Goal: Task Accomplishment & Management: Use online tool/utility

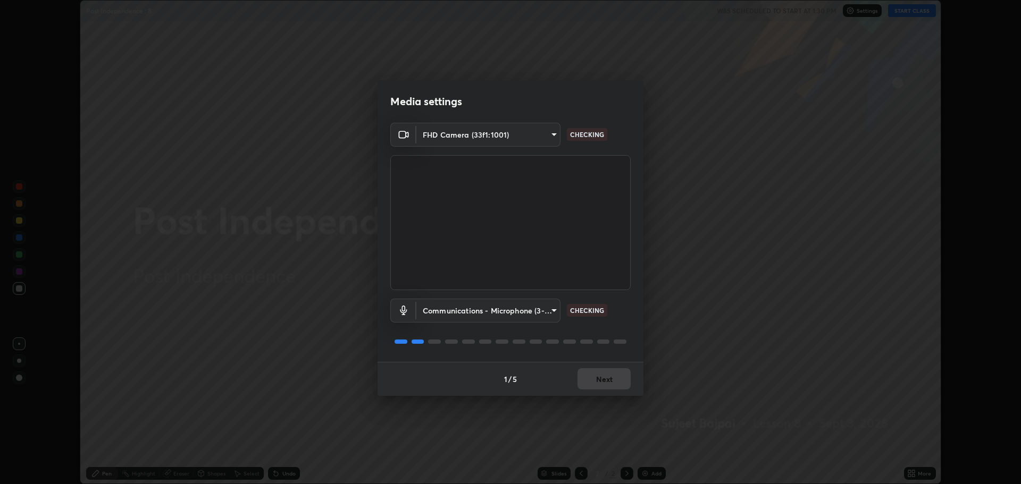
scroll to position [484, 1021]
click at [609, 375] on button "Next" at bounding box center [603, 378] width 53 height 21
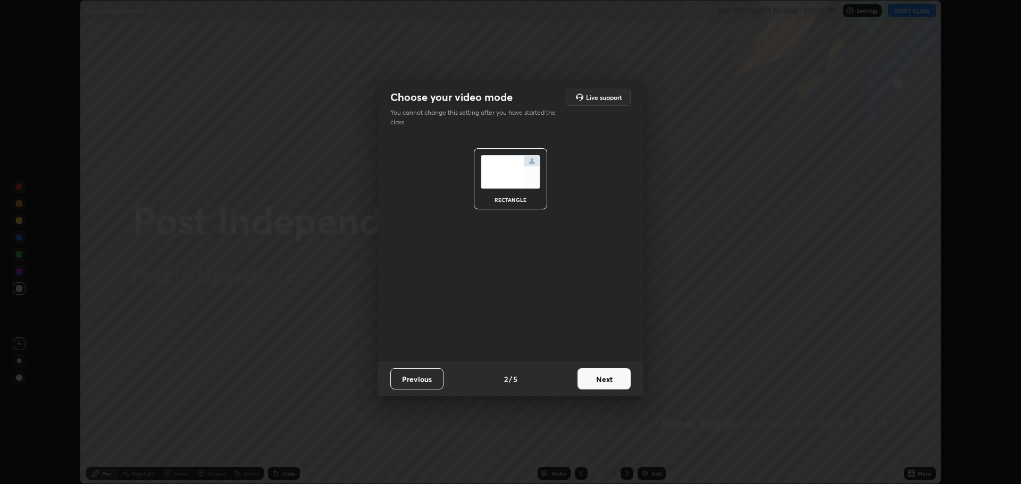
click at [608, 382] on button "Next" at bounding box center [603, 378] width 53 height 21
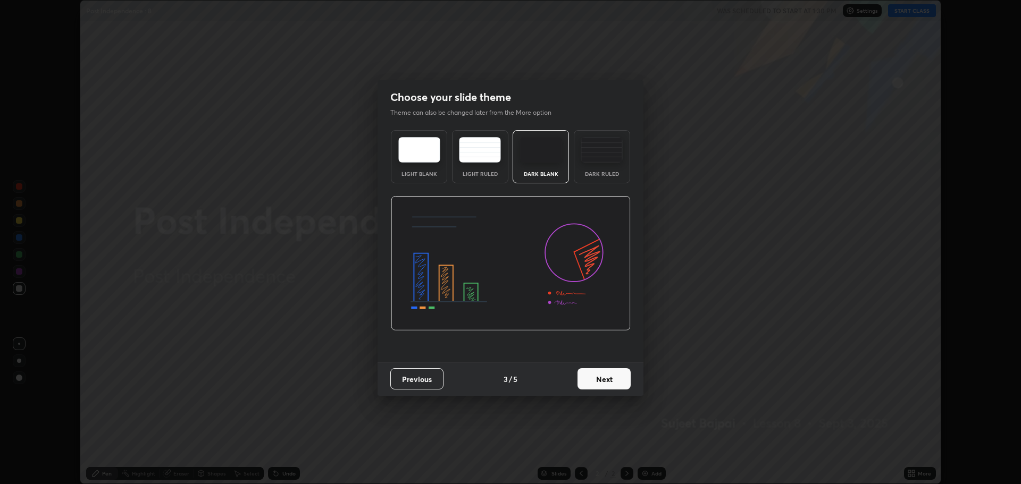
click at [608, 382] on button "Next" at bounding box center [603, 378] width 53 height 21
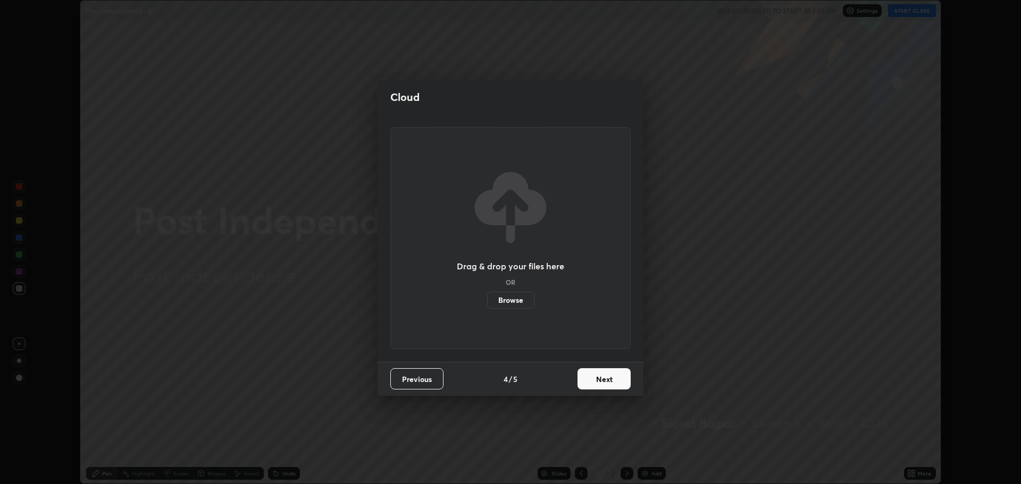
click at [613, 377] on button "Next" at bounding box center [603, 378] width 53 height 21
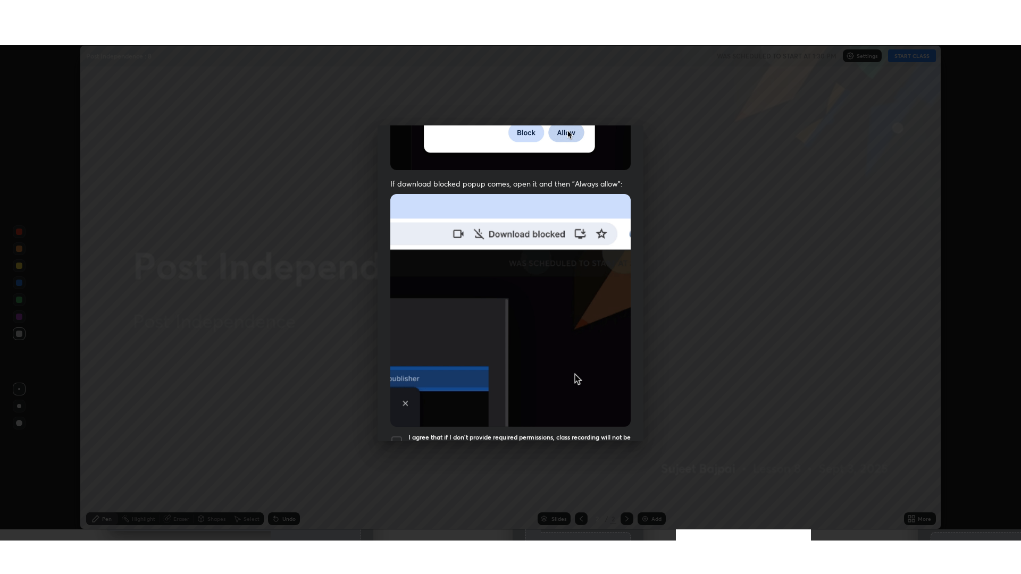
scroll to position [216, 0]
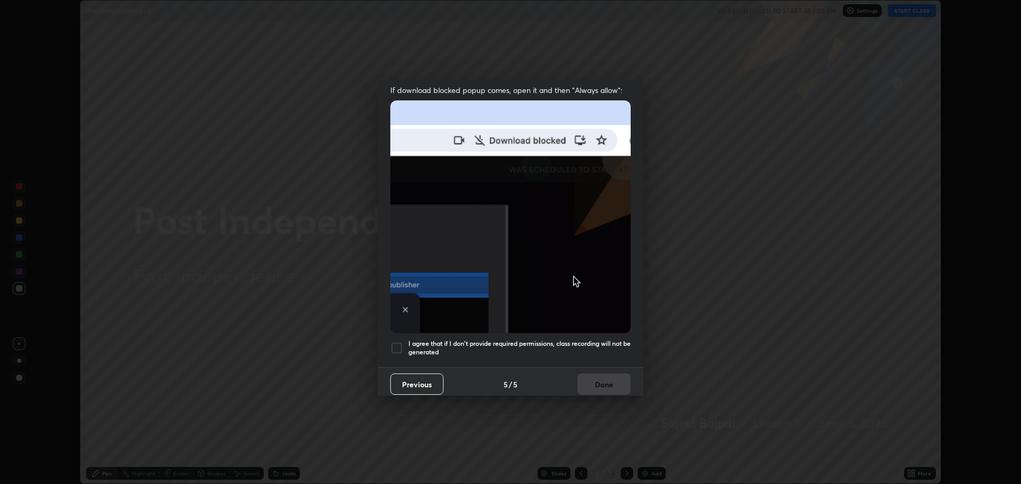
click at [398, 342] on div at bounding box center [396, 348] width 13 height 13
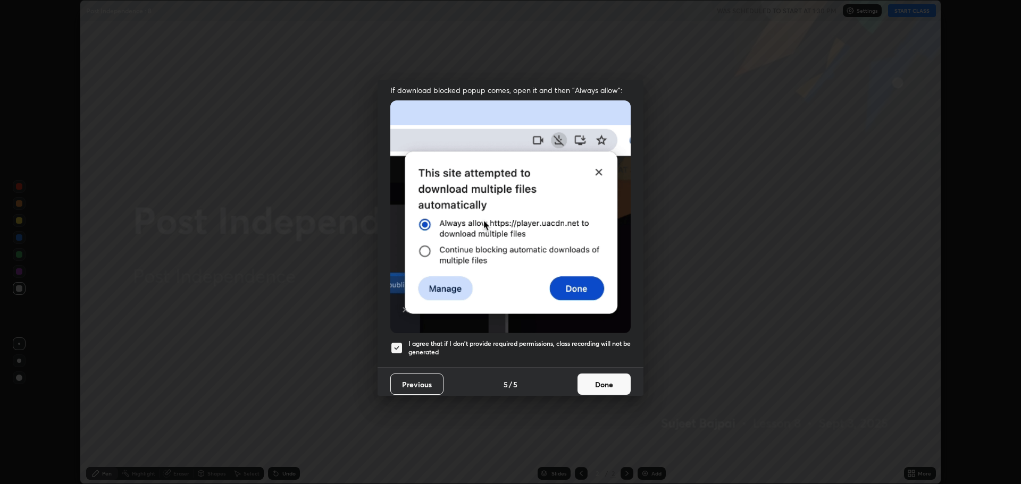
click at [602, 374] on button "Done" at bounding box center [603, 384] width 53 height 21
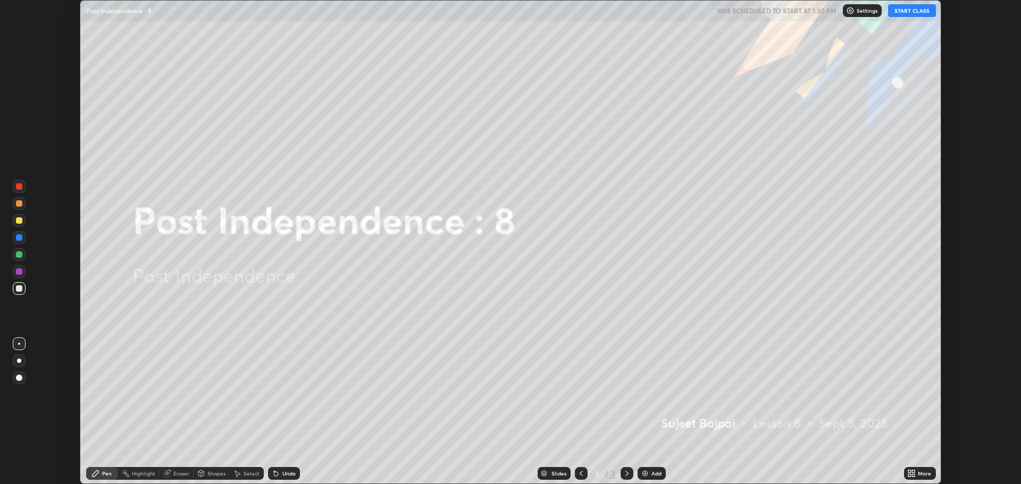
click at [909, 472] on icon at bounding box center [909, 471] width 3 height 3
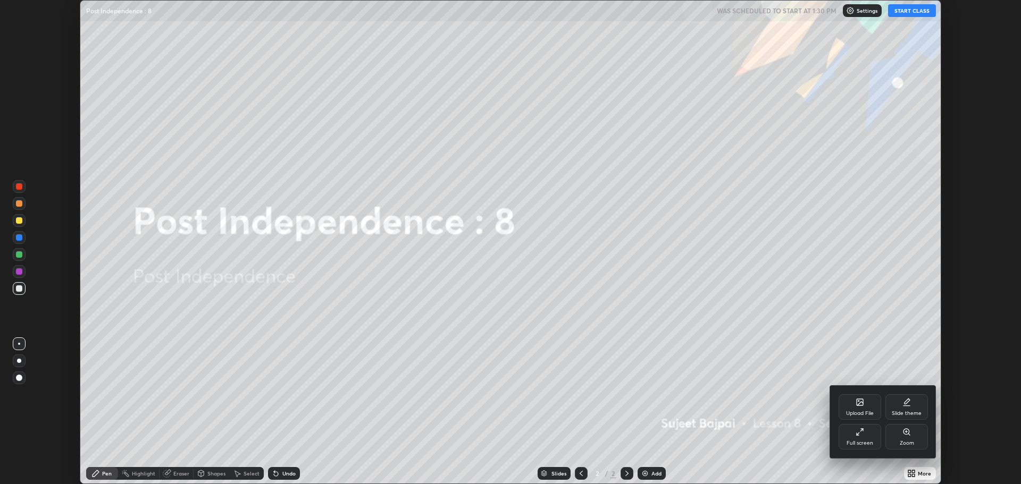
click at [858, 441] on div "Full screen" at bounding box center [859, 443] width 27 height 5
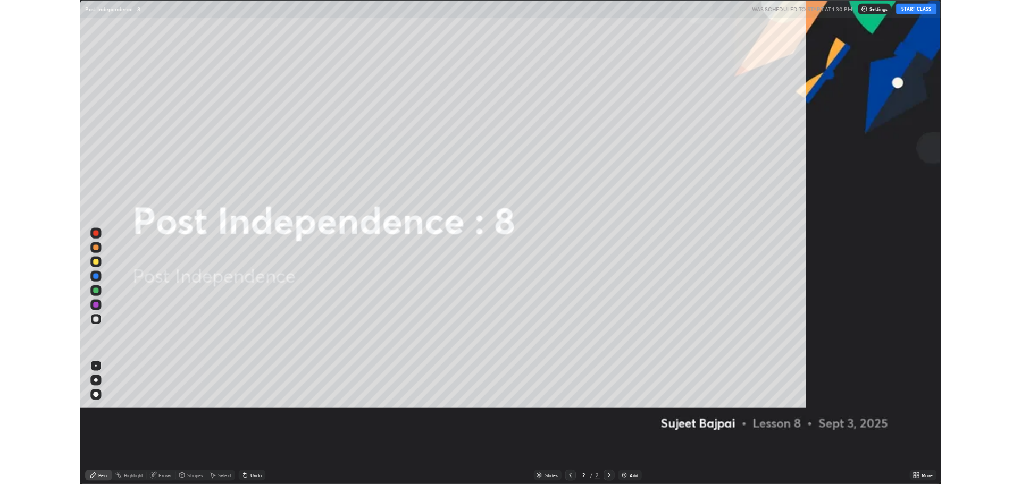
scroll to position [574, 1021]
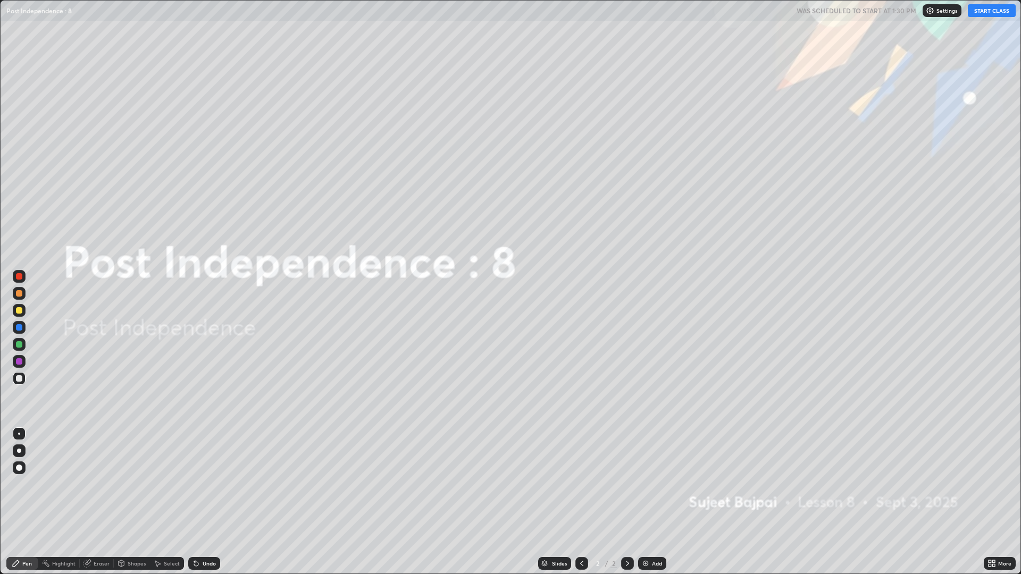
click at [986, 484] on div "More" at bounding box center [999, 563] width 32 height 13
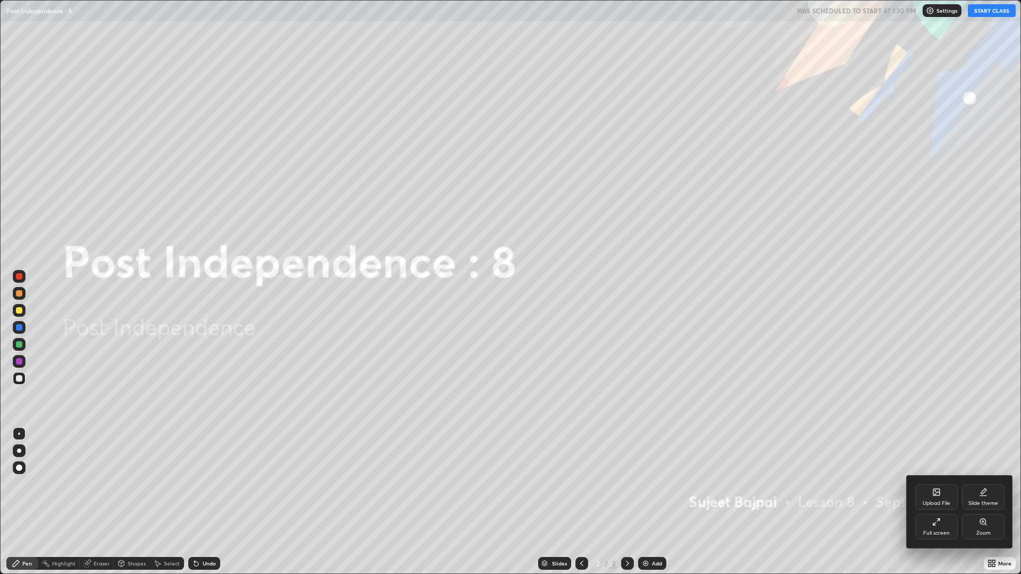
click at [934, 484] on icon at bounding box center [934, 524] width 2 height 2
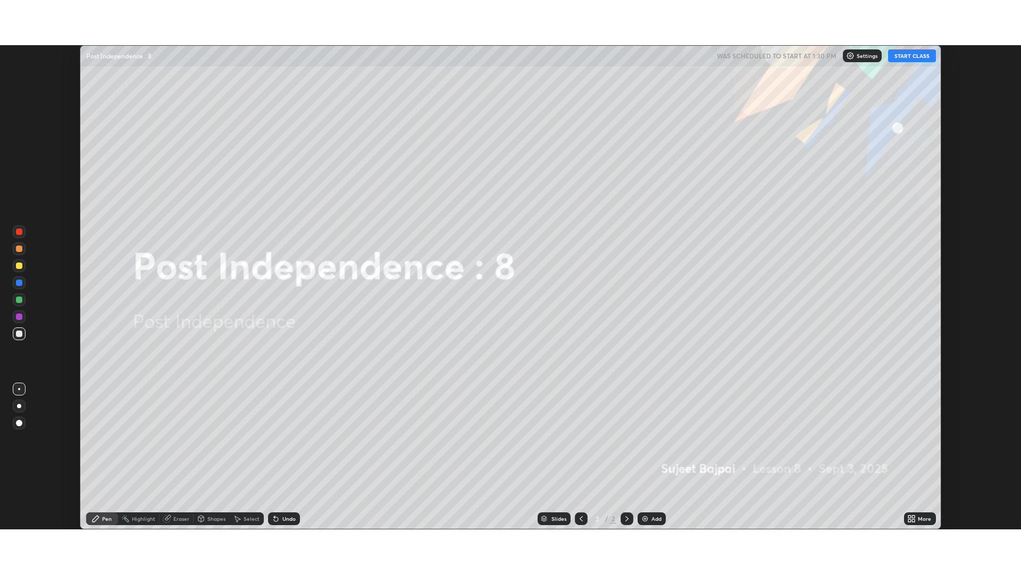
scroll to position [52677, 52140]
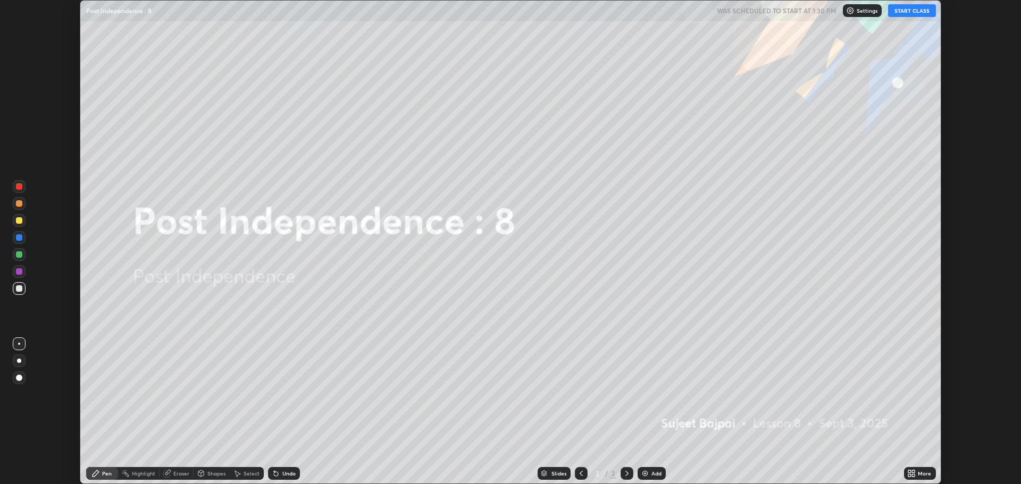
click at [910, 475] on icon at bounding box center [909, 475] width 3 height 3
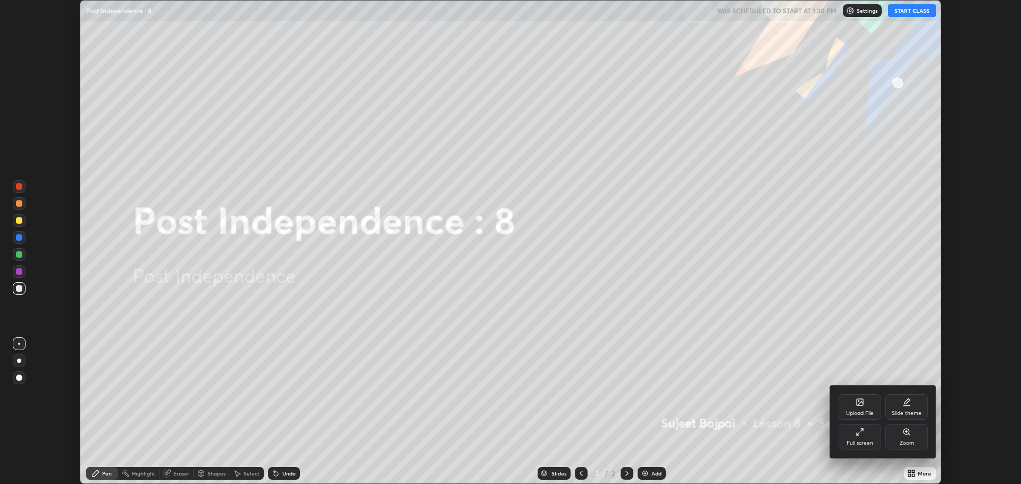
click at [860, 441] on div "Full screen" at bounding box center [859, 443] width 27 height 5
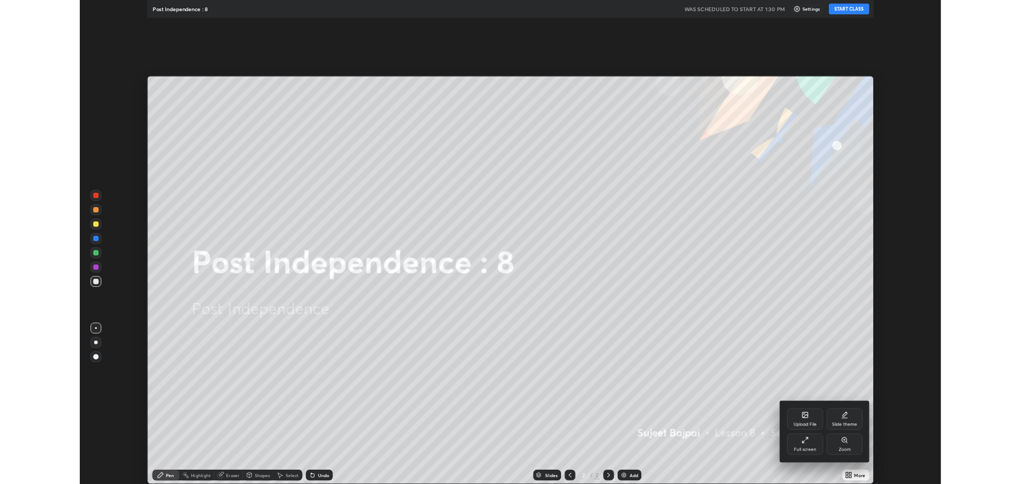
scroll to position [574, 1021]
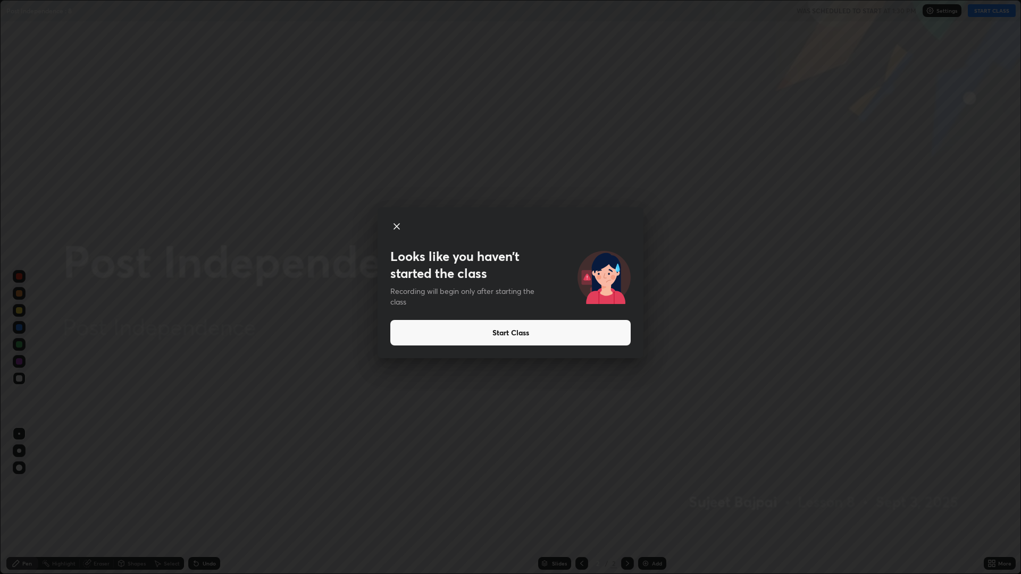
click at [564, 333] on button "Start Class" at bounding box center [510, 333] width 240 height 26
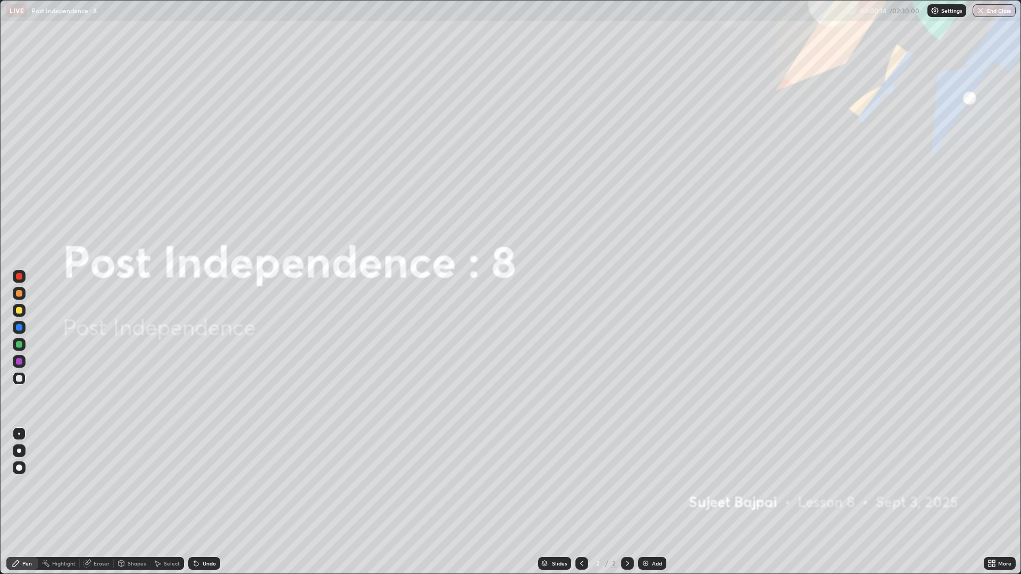
click at [581, 484] on icon at bounding box center [581, 563] width 9 height 9
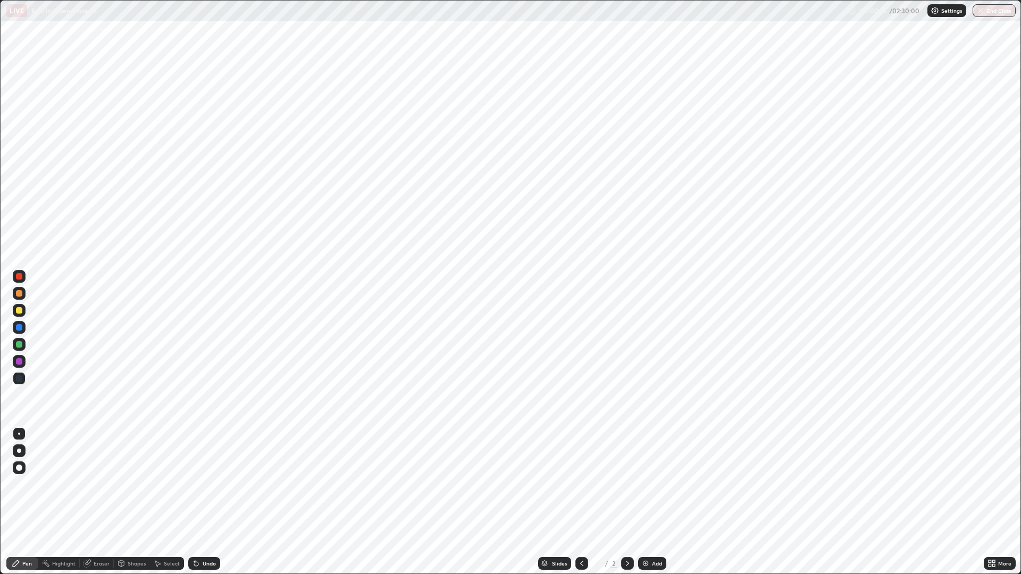
click at [631, 484] on div at bounding box center [627, 563] width 13 height 13
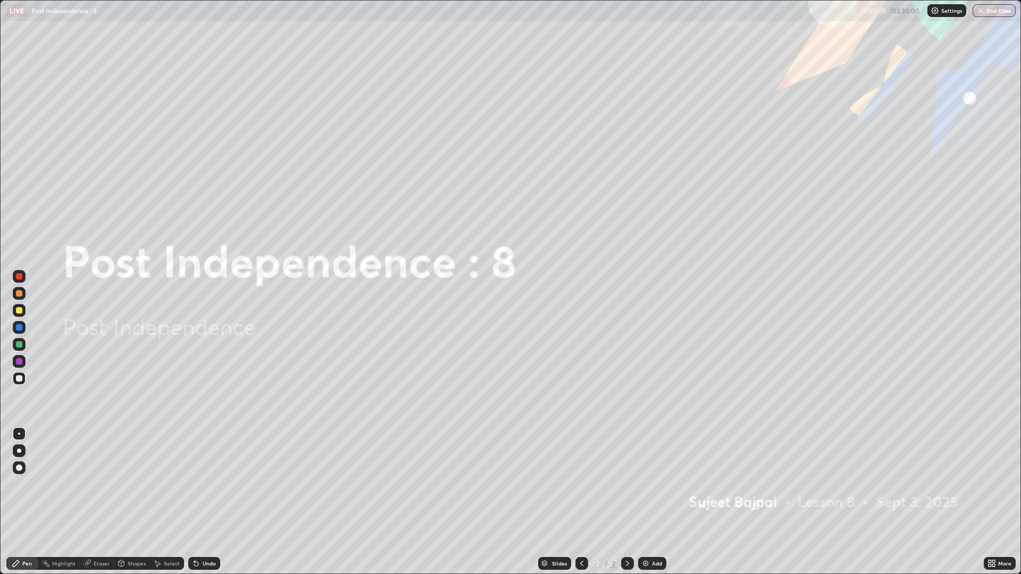
click at [627, 484] on icon at bounding box center [627, 563] width 9 height 9
click at [626, 484] on icon at bounding box center [627, 563] width 9 height 9
click at [652, 484] on div "Add" at bounding box center [657, 563] width 10 height 5
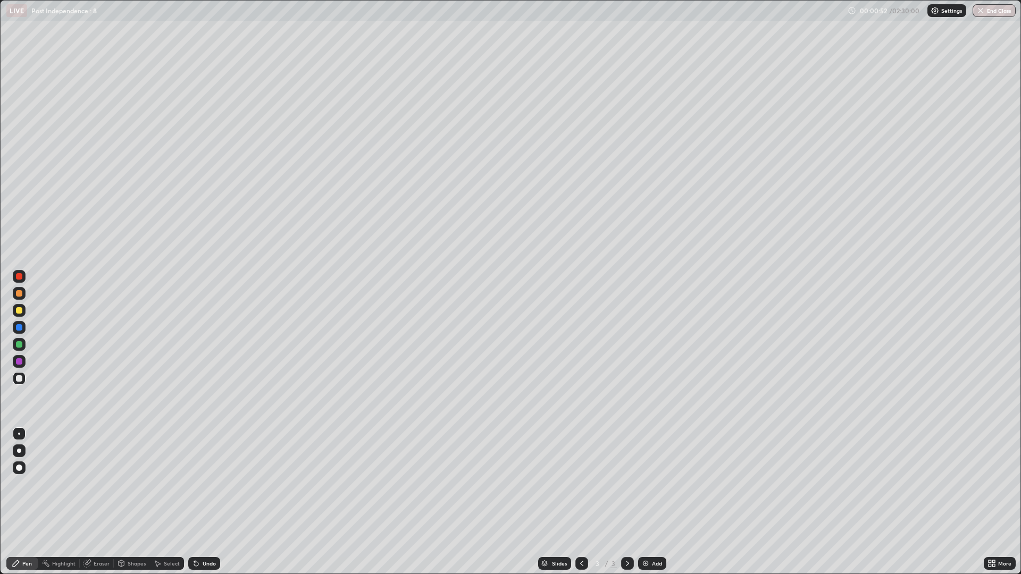
click at [989, 484] on icon at bounding box center [989, 565] width 3 height 3
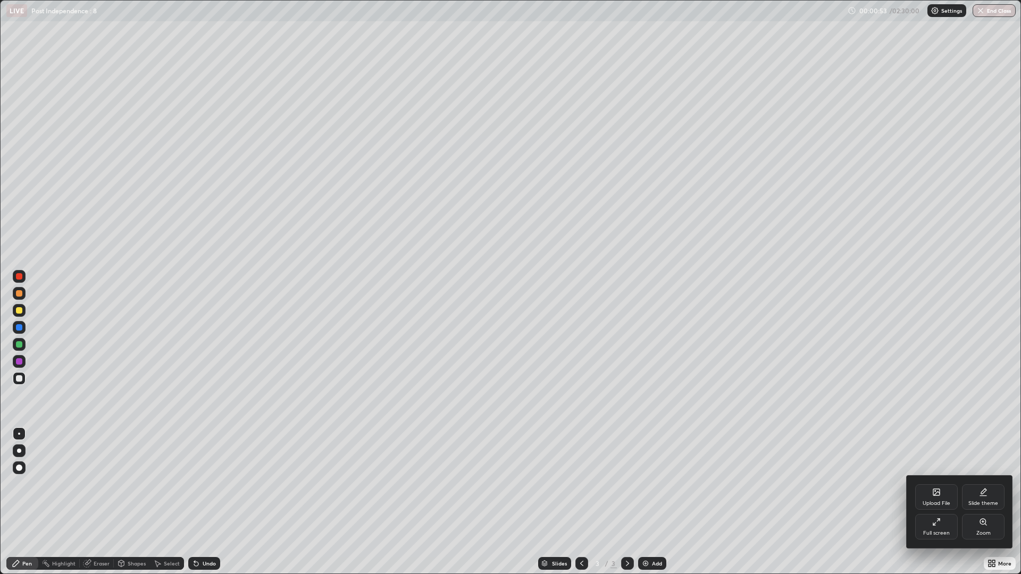
click at [937, 484] on icon at bounding box center [936, 492] width 6 height 6
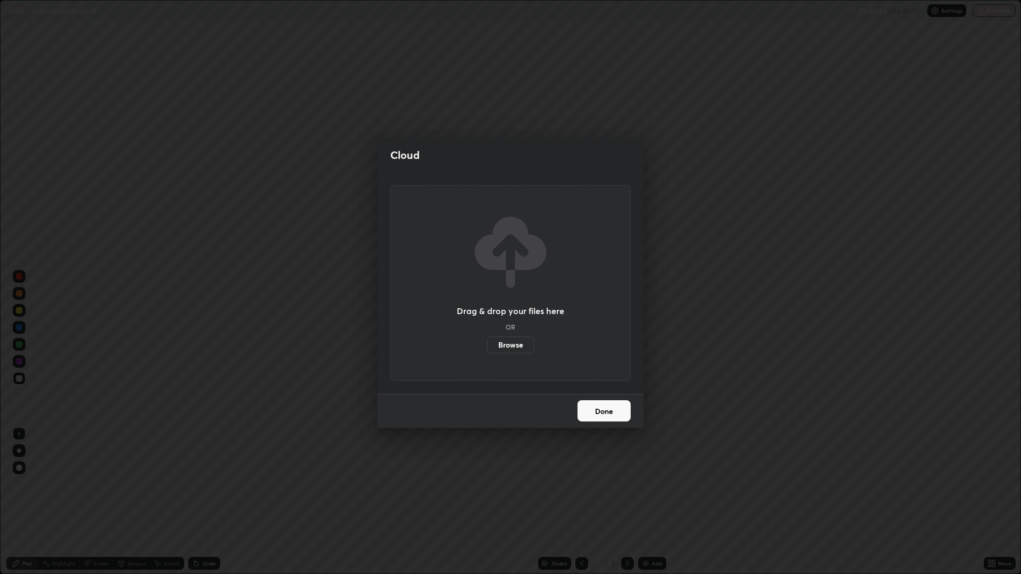
click at [517, 349] on label "Browse" at bounding box center [510, 345] width 47 height 17
click at [487, 349] on input "Browse" at bounding box center [487, 345] width 0 height 17
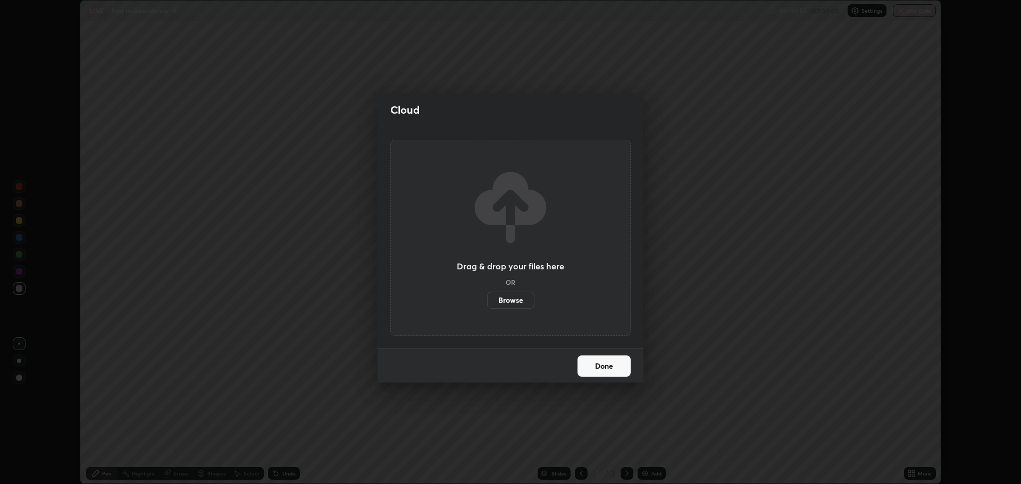
scroll to position [52677, 52140]
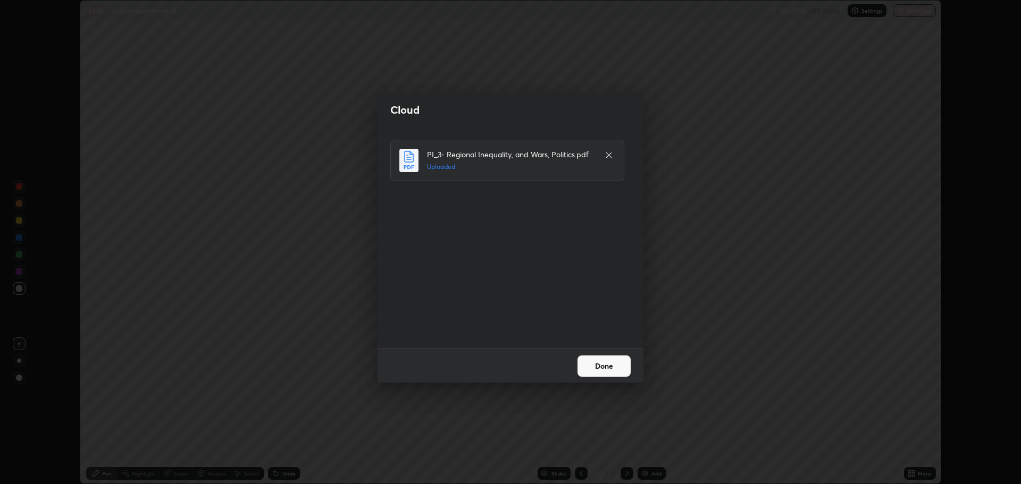
click at [608, 362] on button "Done" at bounding box center [603, 366] width 53 height 21
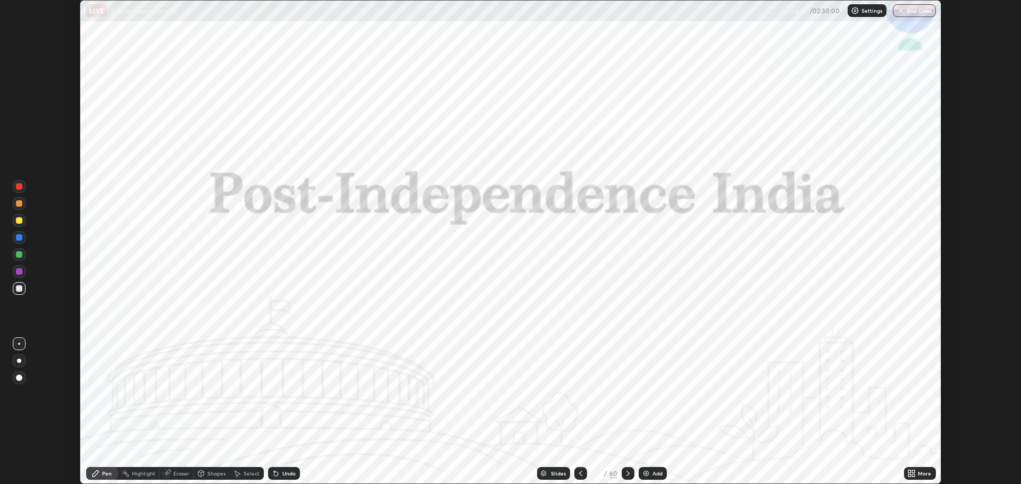
click at [562, 474] on div "Slides" at bounding box center [558, 473] width 15 height 5
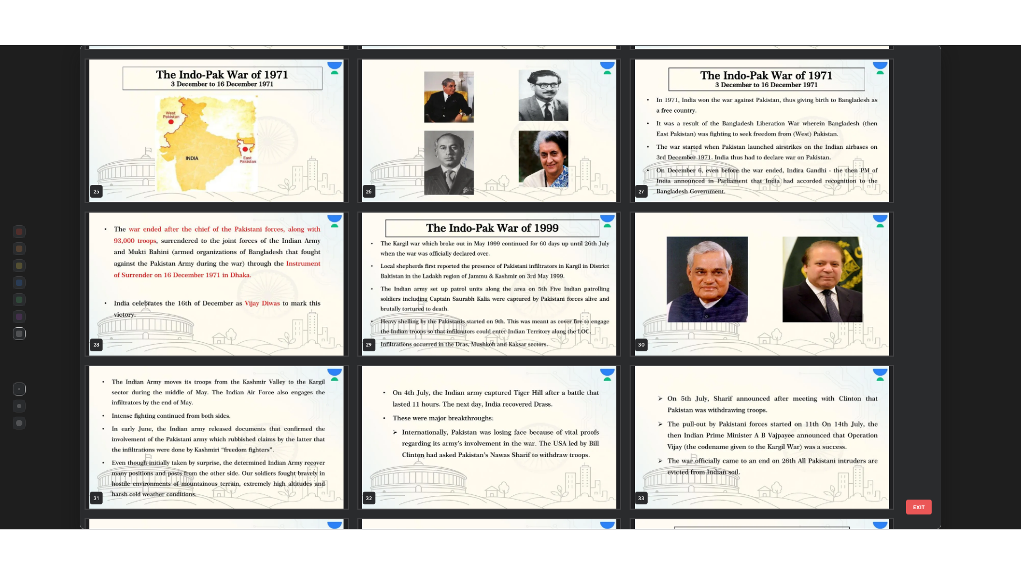
scroll to position [1200, 0]
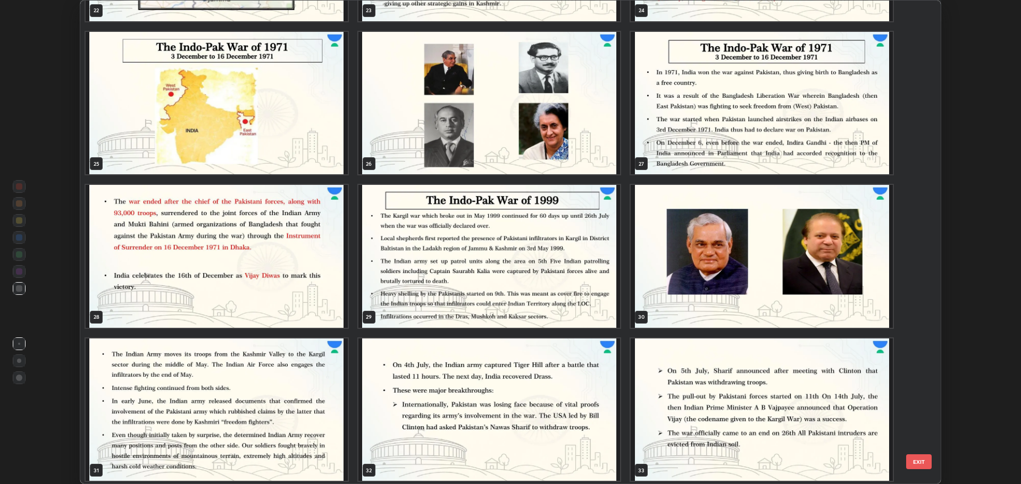
click at [564, 267] on img "grid" at bounding box center [489, 256] width 262 height 142
click at [570, 259] on img "grid" at bounding box center [489, 256] width 262 height 142
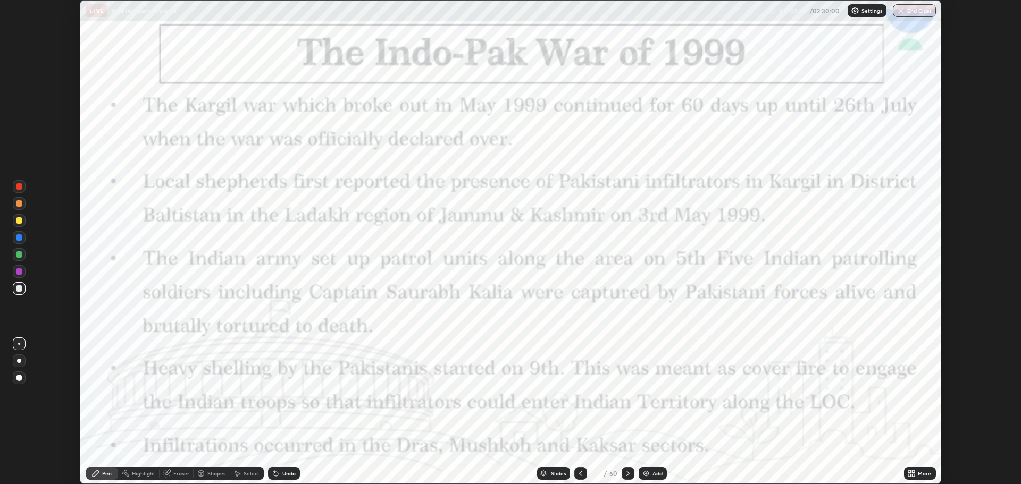
click at [580, 472] on icon at bounding box center [580, 473] width 3 height 5
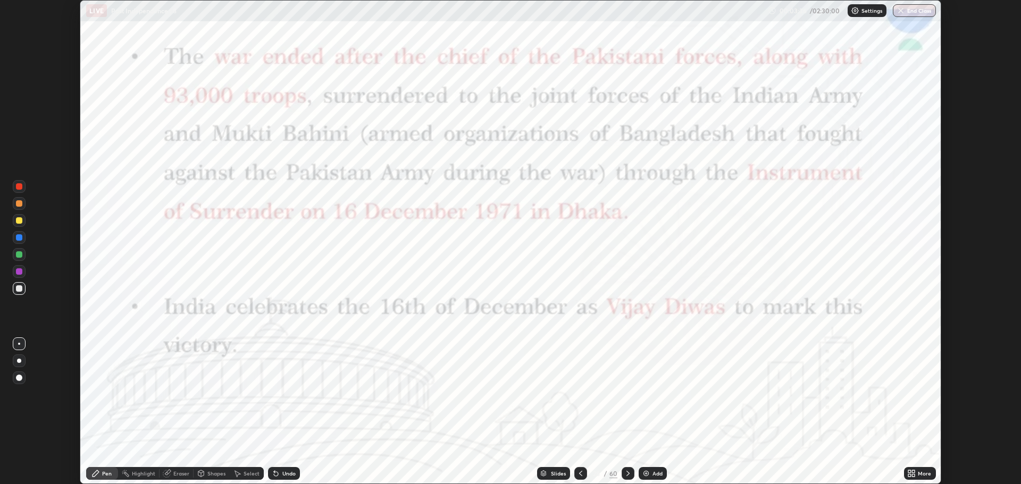
click at [627, 474] on icon at bounding box center [628, 473] width 9 height 9
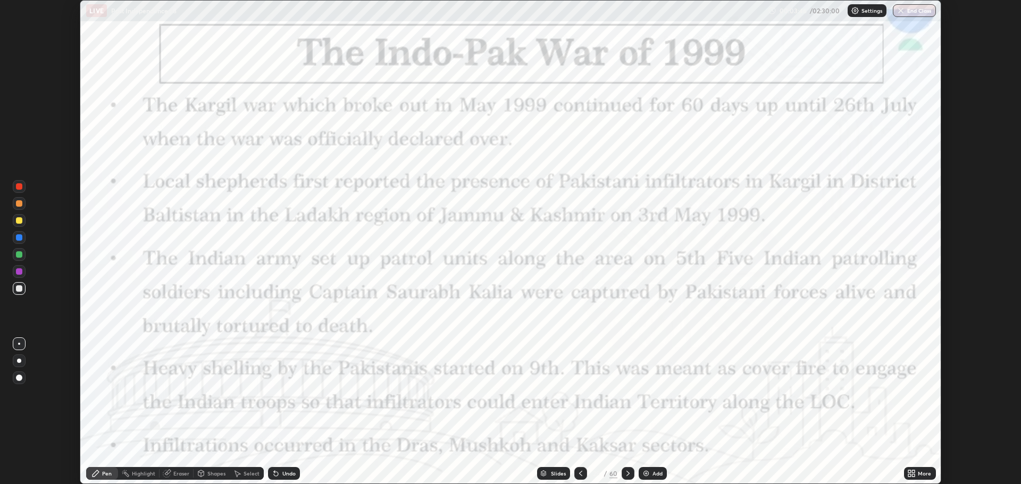
click at [631, 468] on div at bounding box center [627, 473] width 13 height 13
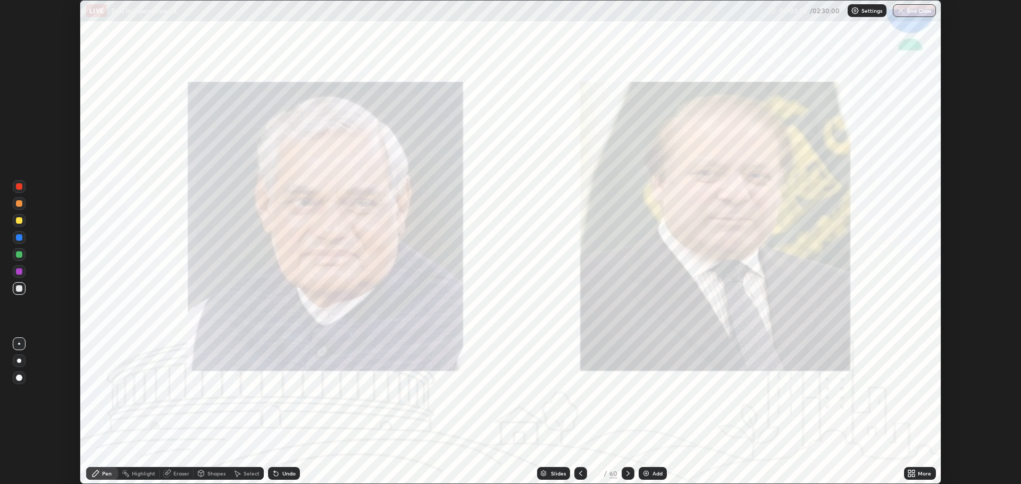
click at [627, 474] on icon at bounding box center [628, 473] width 9 height 9
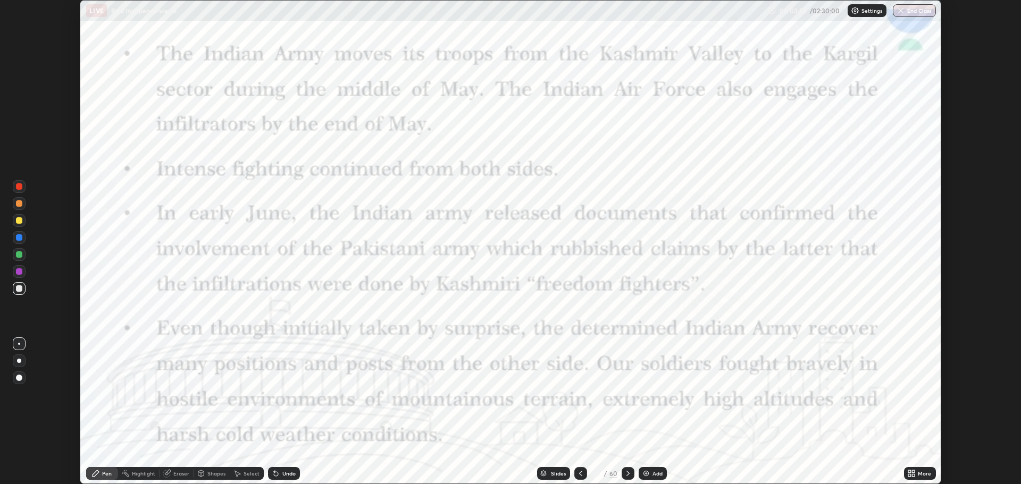
click at [631, 476] on icon at bounding box center [628, 473] width 9 height 9
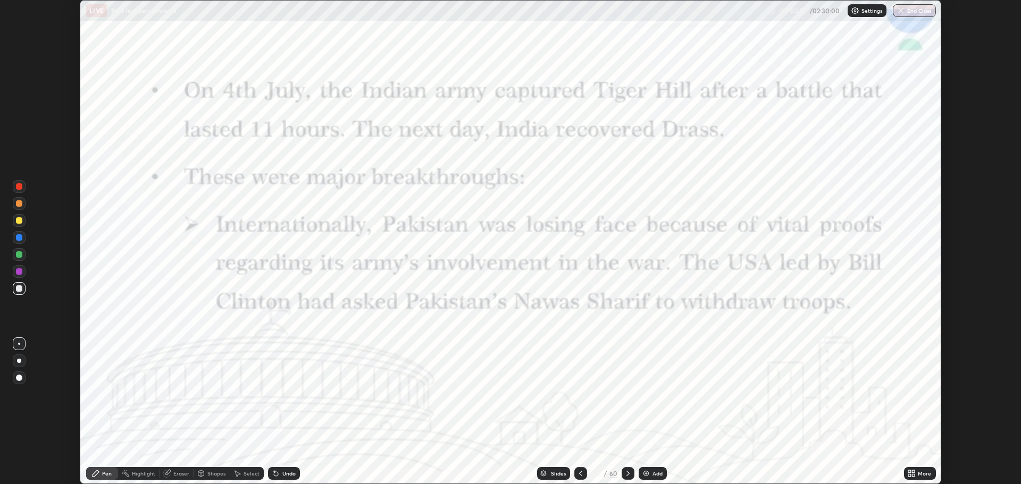
click at [632, 471] on div at bounding box center [627, 473] width 13 height 13
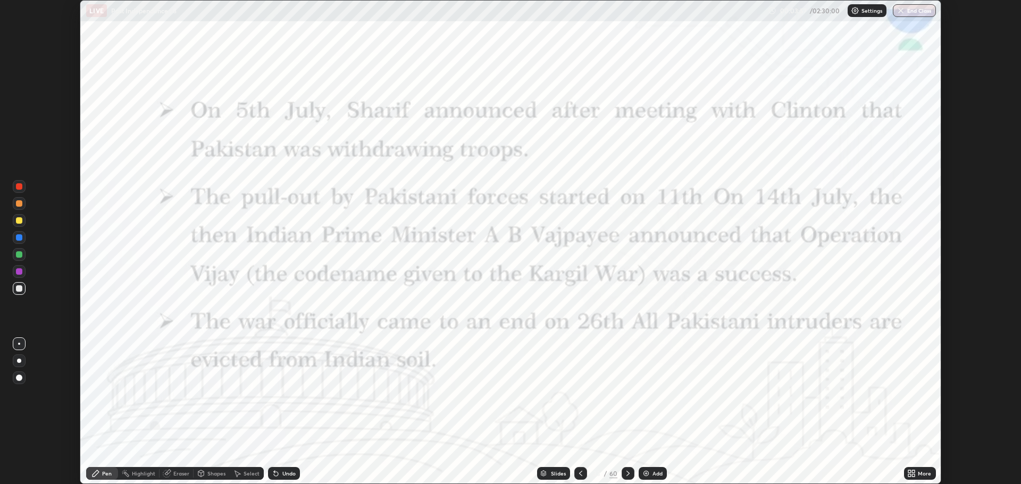
click at [629, 479] on div at bounding box center [627, 473] width 13 height 13
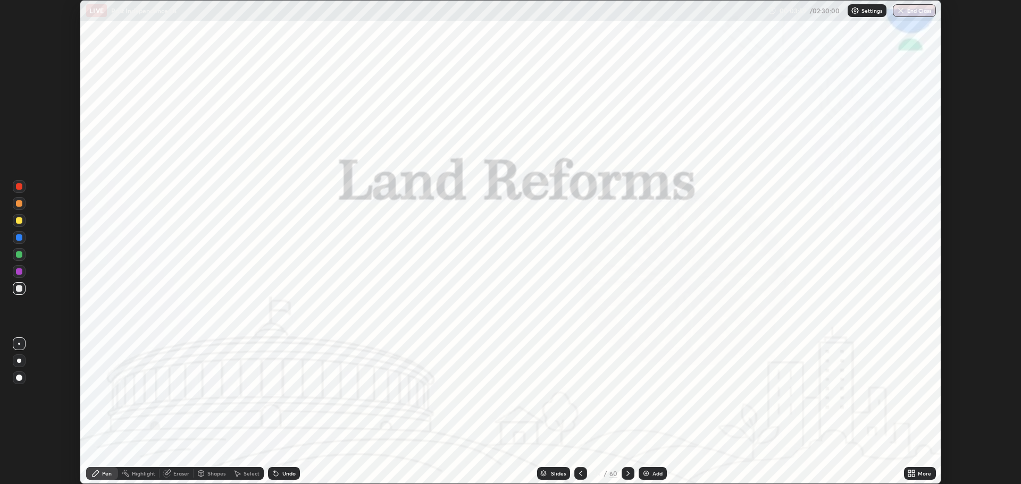
click at [579, 473] on icon at bounding box center [580, 473] width 9 height 9
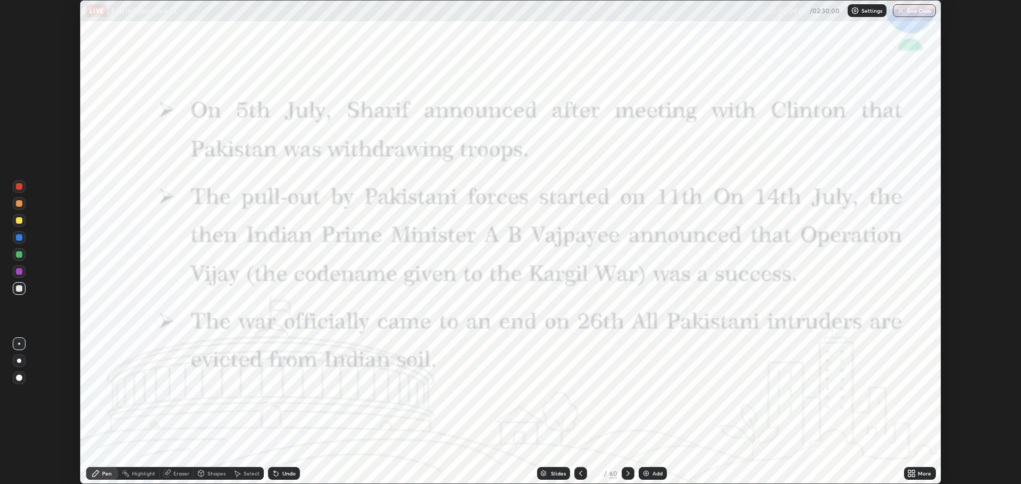
click at [652, 471] on div "Add" at bounding box center [657, 473] width 10 height 5
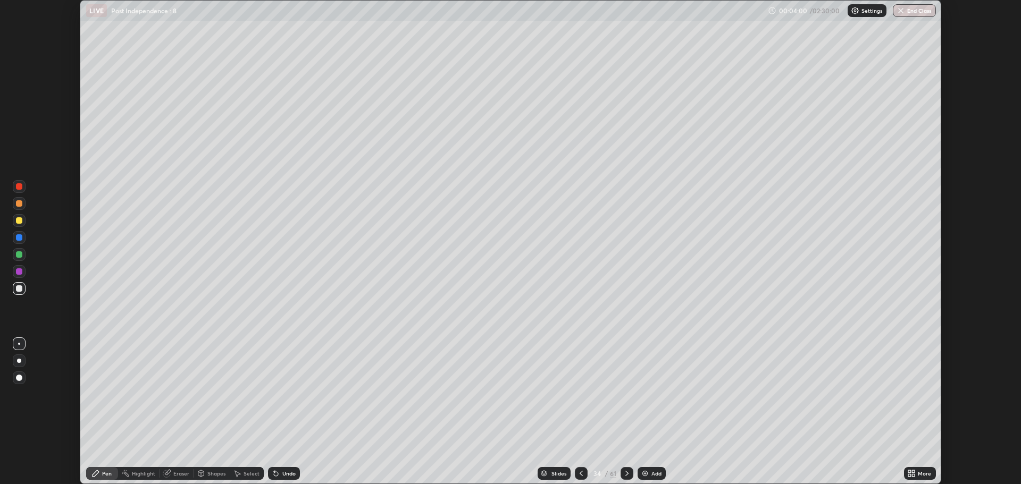
click at [651, 473] on div "Add" at bounding box center [656, 473] width 10 height 5
click at [653, 471] on div "Add" at bounding box center [657, 473] width 10 height 5
click at [912, 471] on icon at bounding box center [913, 471] width 3 height 3
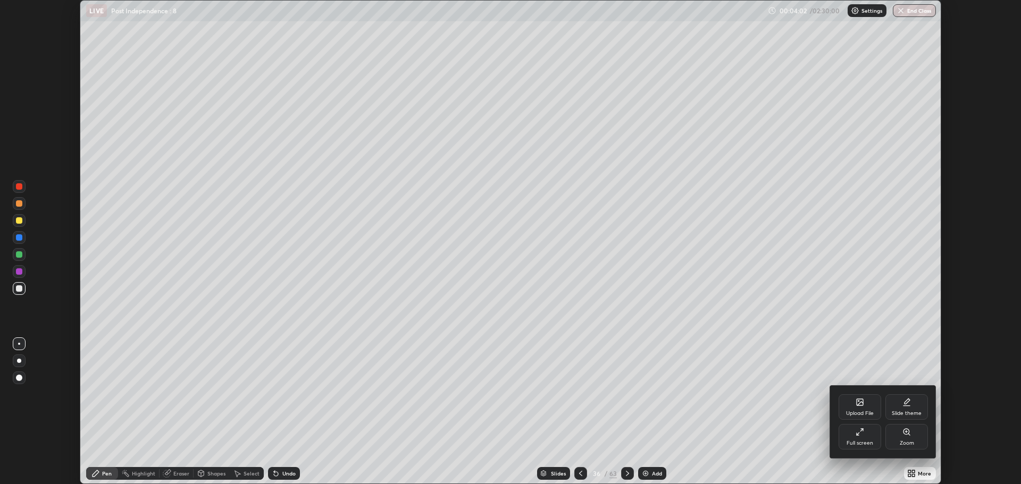
click at [863, 439] on div "Full screen" at bounding box center [859, 437] width 43 height 26
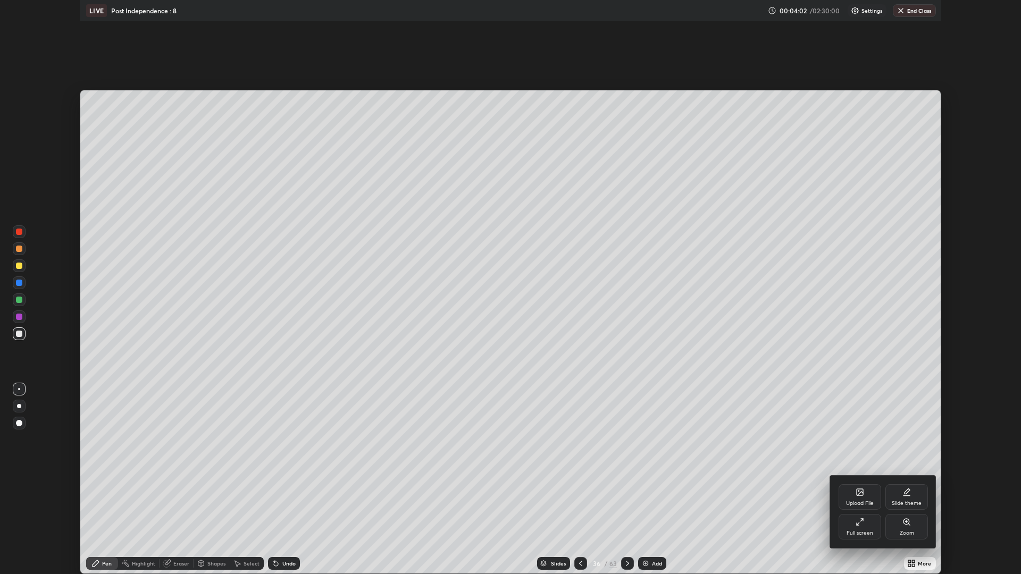
scroll to position [574, 1021]
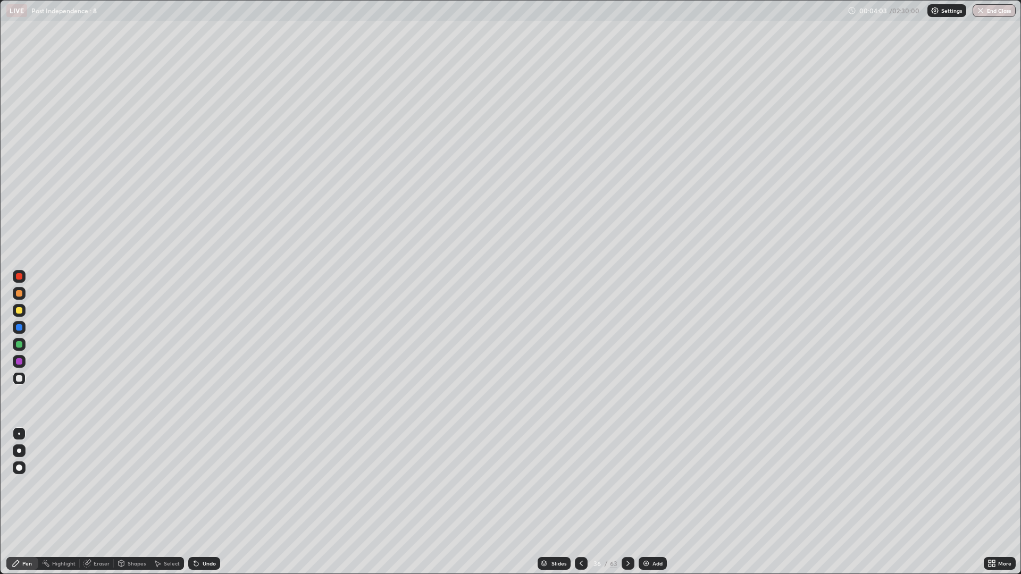
click at [579, 484] on icon at bounding box center [581, 563] width 9 height 9
click at [579, 484] on icon at bounding box center [580, 563] width 3 height 5
click at [582, 484] on icon at bounding box center [581, 563] width 9 height 9
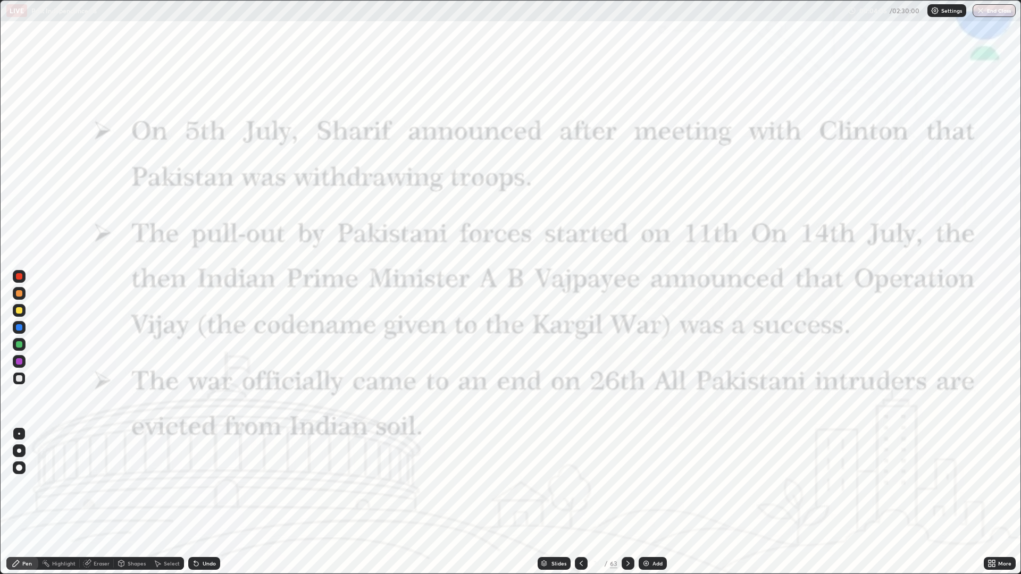
click at [626, 484] on icon at bounding box center [628, 563] width 9 height 9
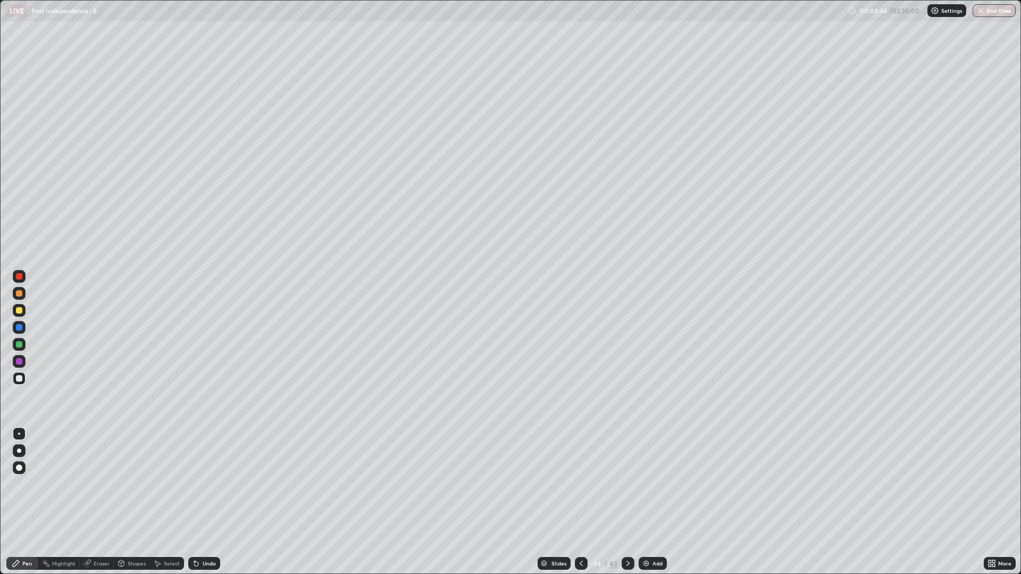
click at [211, 484] on div "Undo" at bounding box center [204, 563] width 32 height 13
click at [206, 484] on div "Undo" at bounding box center [204, 563] width 32 height 13
click at [209, 484] on div "Undo" at bounding box center [209, 563] width 13 height 5
click at [206, 484] on div "Undo" at bounding box center [209, 563] width 13 height 5
click at [204, 484] on div "Undo" at bounding box center [209, 563] width 13 height 5
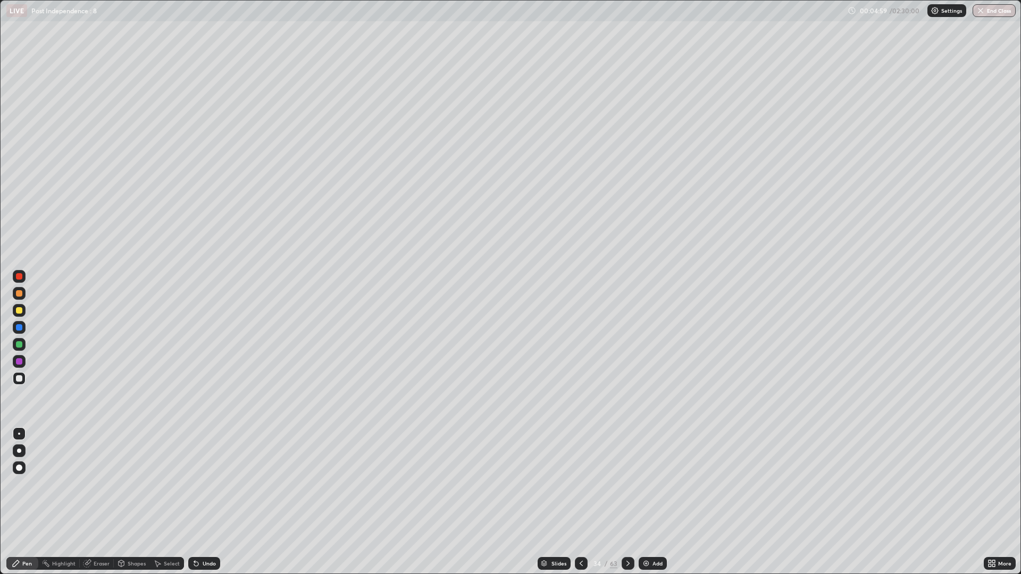
click at [205, 484] on div "Undo" at bounding box center [209, 563] width 13 height 5
click at [207, 484] on div "Undo" at bounding box center [209, 563] width 13 height 5
click at [214, 484] on div "Undo" at bounding box center [204, 563] width 32 height 13
click at [213, 484] on div "Undo" at bounding box center [204, 563] width 32 height 13
click at [631, 484] on div at bounding box center [627, 563] width 13 height 13
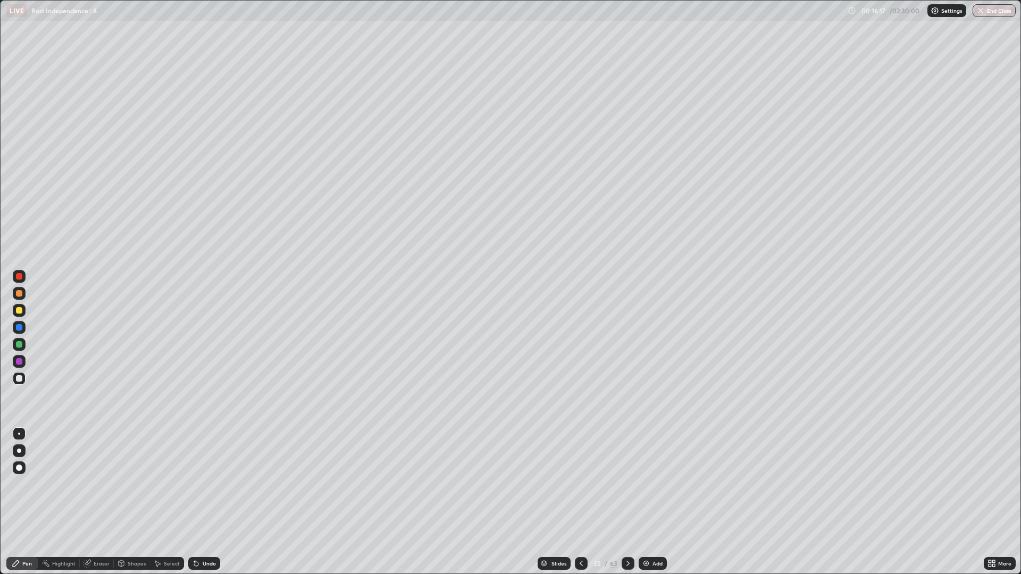
click at [207, 484] on div "Undo" at bounding box center [209, 563] width 13 height 5
click at [207, 484] on div "Undo" at bounding box center [204, 563] width 32 height 13
click at [200, 484] on div "Undo" at bounding box center [204, 563] width 32 height 13
click at [201, 484] on div "Undo" at bounding box center [204, 563] width 32 height 13
click at [630, 484] on icon at bounding box center [628, 563] width 9 height 9
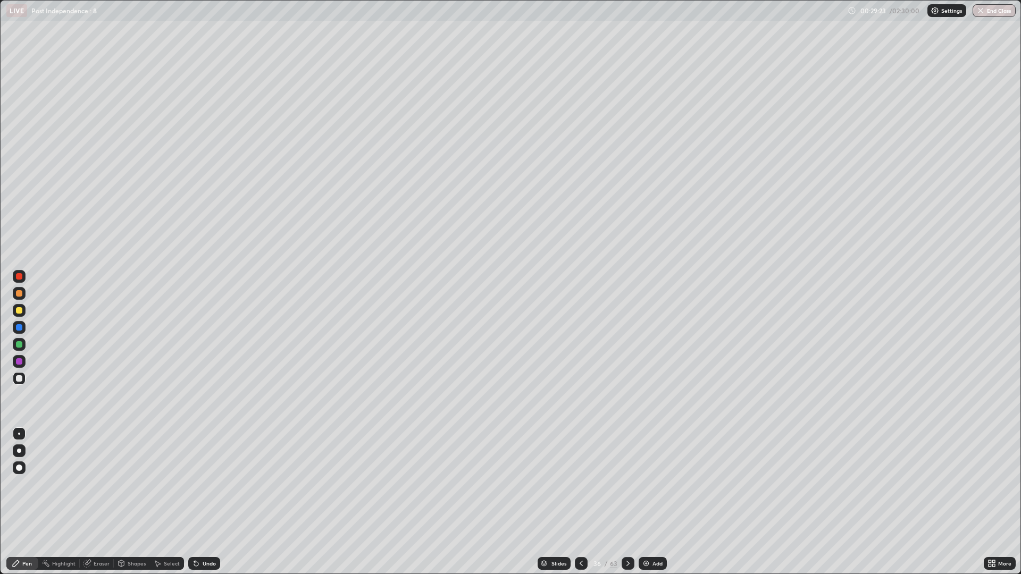
click at [207, 484] on div "Undo" at bounding box center [204, 563] width 32 height 13
click at [211, 484] on div "Undo" at bounding box center [204, 563] width 32 height 13
click at [626, 484] on icon at bounding box center [628, 563] width 9 height 9
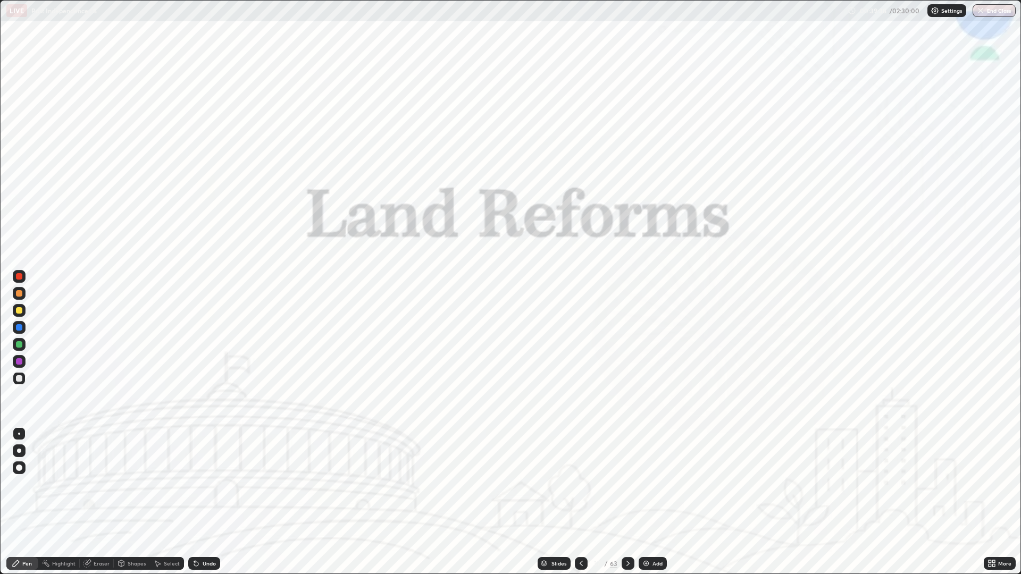
click at [576, 484] on div at bounding box center [581, 563] width 13 height 13
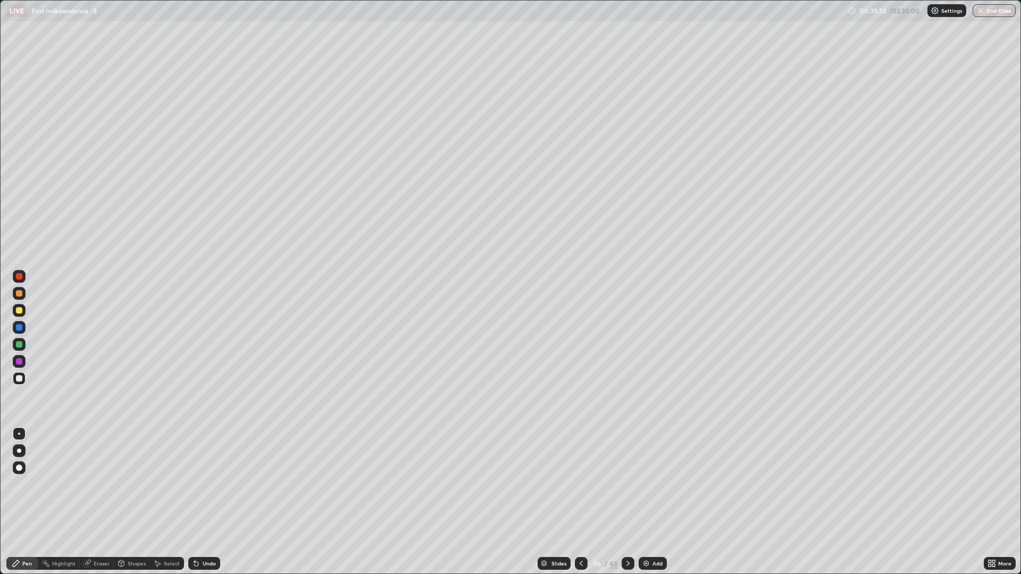
click at [644, 484] on img at bounding box center [646, 563] width 9 height 9
click at [646, 484] on div "Add" at bounding box center [652, 563] width 28 height 13
click at [646, 484] on img at bounding box center [646, 563] width 9 height 9
click at [579, 484] on icon at bounding box center [581, 563] width 9 height 9
click at [577, 484] on icon at bounding box center [581, 563] width 9 height 9
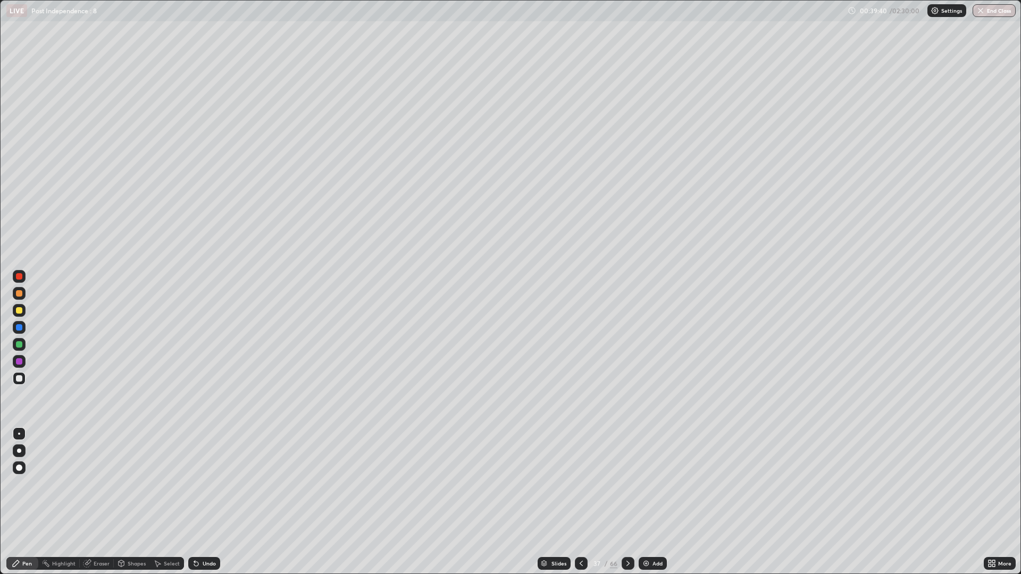
click at [579, 484] on icon at bounding box center [581, 563] width 9 height 9
click at [628, 484] on icon at bounding box center [627, 563] width 3 height 5
click at [629, 484] on icon at bounding box center [628, 563] width 9 height 9
click at [627, 484] on icon at bounding box center [628, 563] width 9 height 9
click at [199, 484] on div "Undo" at bounding box center [204, 563] width 32 height 13
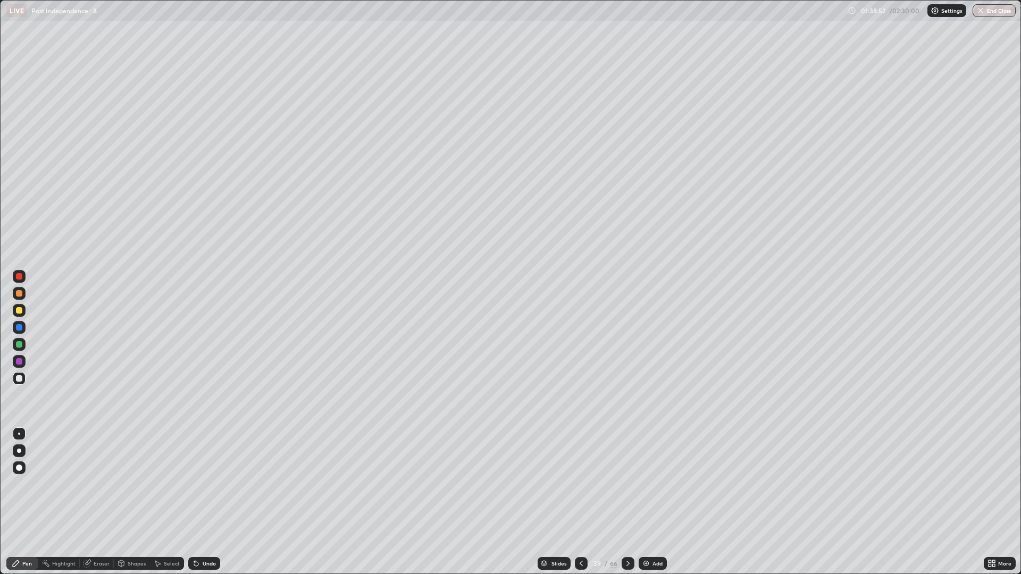
click at [560, 484] on div "Slides" at bounding box center [558, 563] width 15 height 5
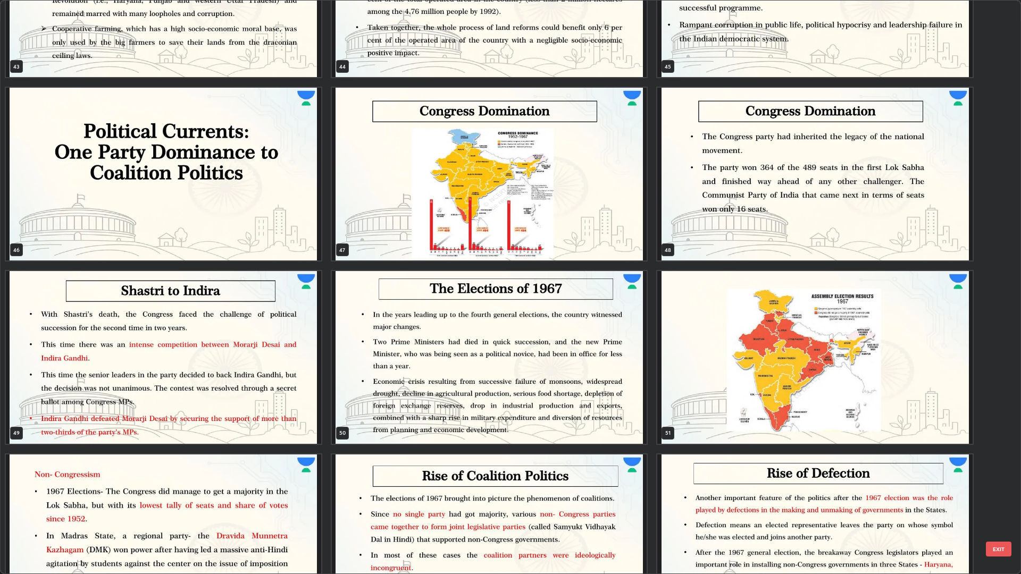
scroll to position [2667, 0]
click at [288, 361] on img "grid" at bounding box center [163, 357] width 315 height 173
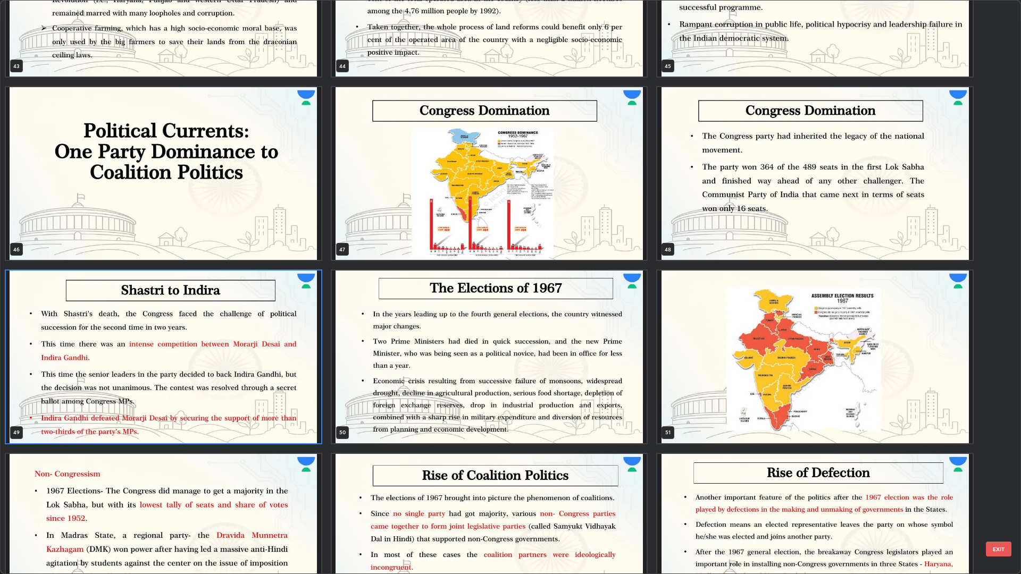
click at [293, 357] on img "grid" at bounding box center [163, 357] width 315 height 173
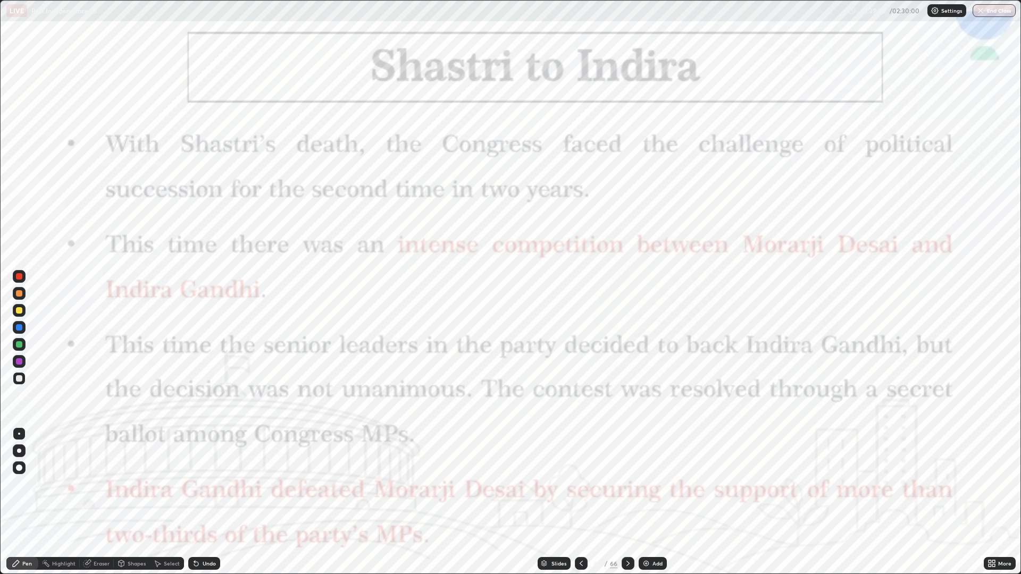
click at [633, 484] on div at bounding box center [627, 563] width 13 height 13
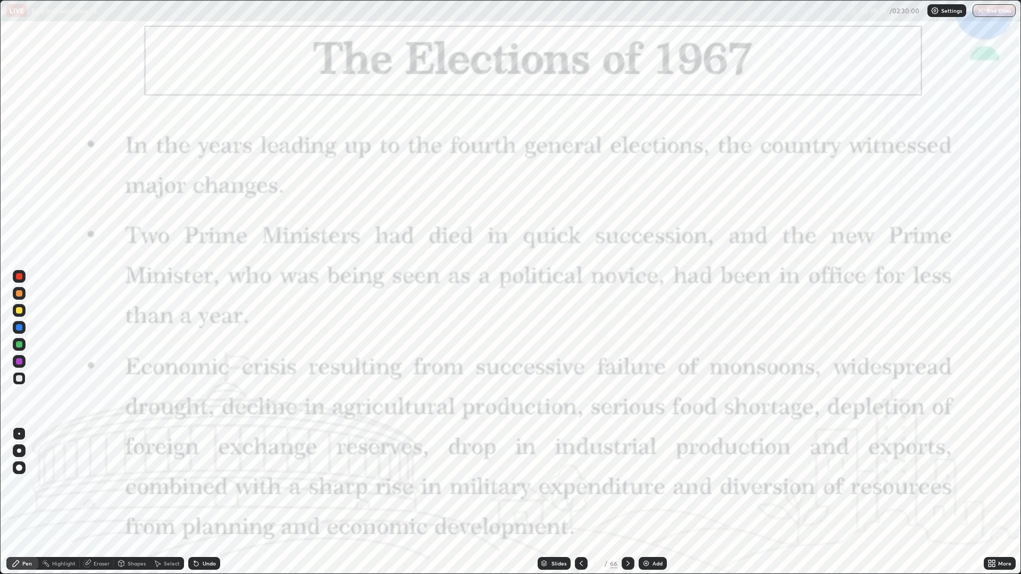
click at [627, 484] on icon at bounding box center [628, 563] width 9 height 9
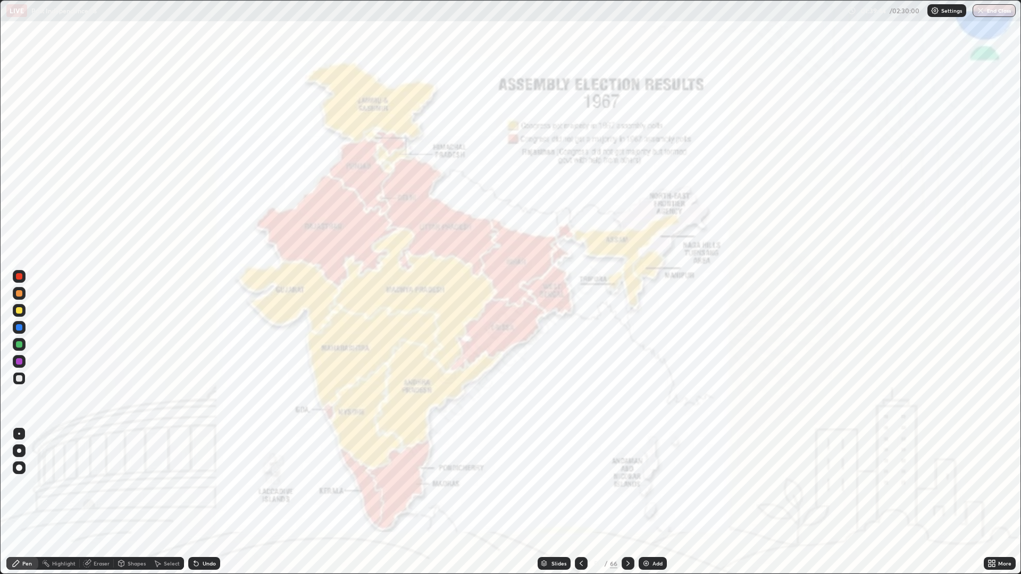
click at [627, 484] on icon at bounding box center [628, 563] width 9 height 9
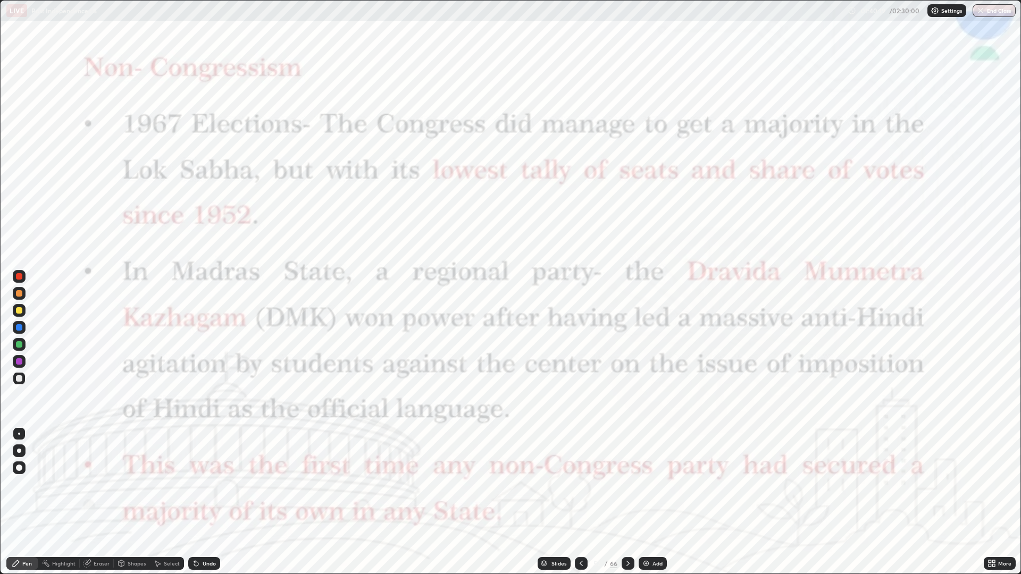
click at [631, 484] on div at bounding box center [627, 563] width 13 height 13
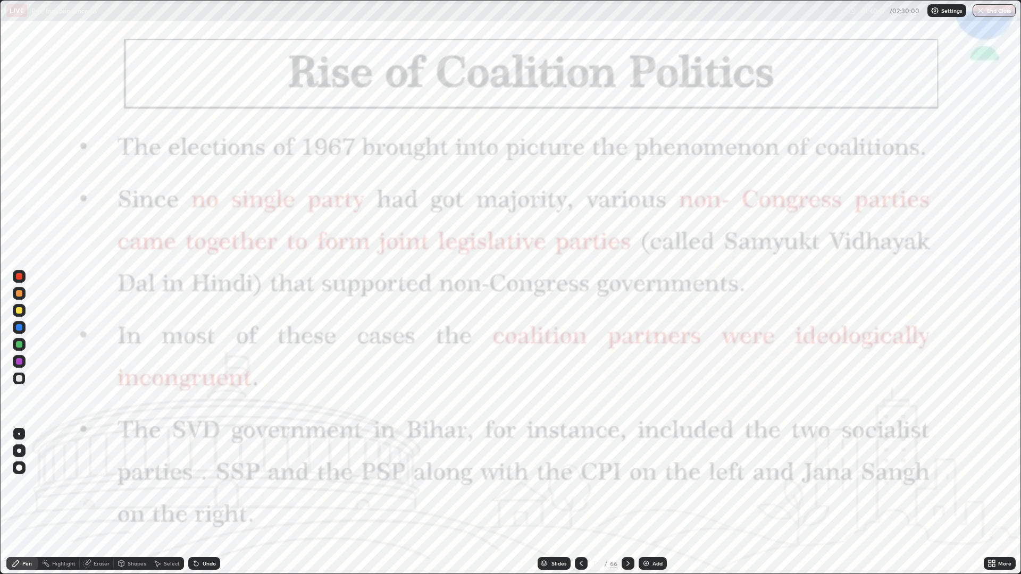
click at [624, 484] on div at bounding box center [627, 563] width 13 height 21
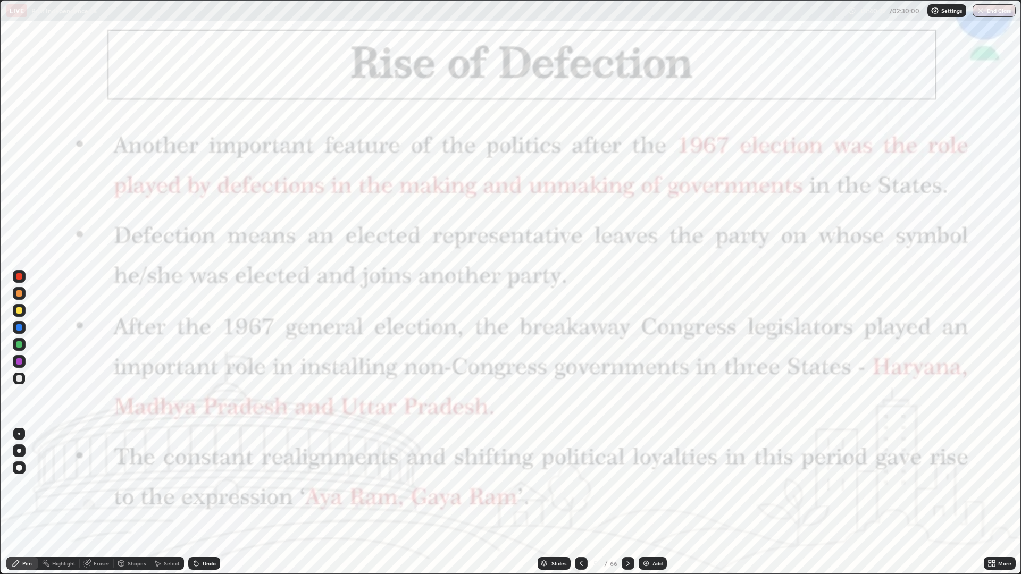
click at [627, 484] on icon at bounding box center [628, 563] width 9 height 9
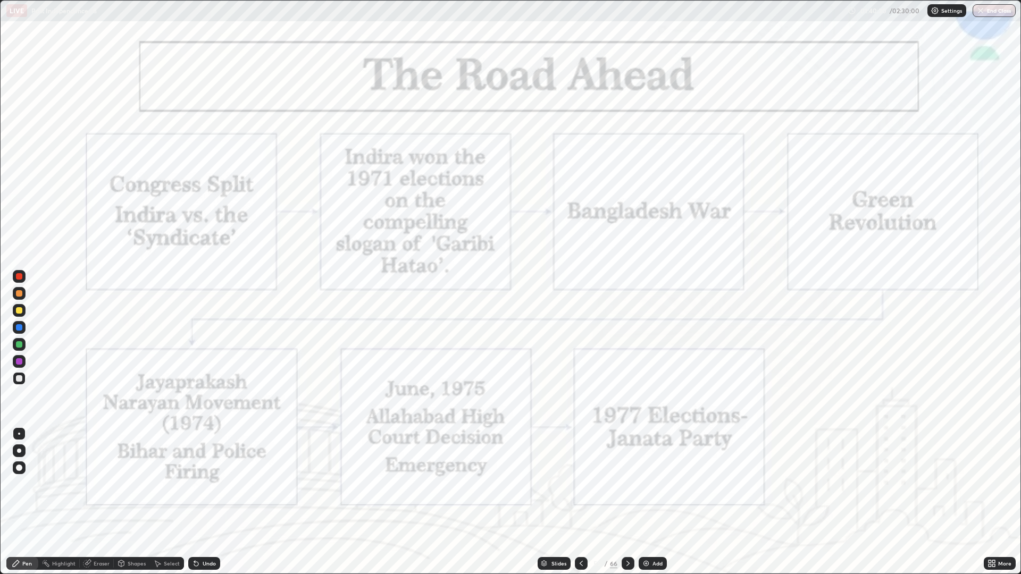
click at [579, 484] on icon at bounding box center [581, 563] width 9 height 9
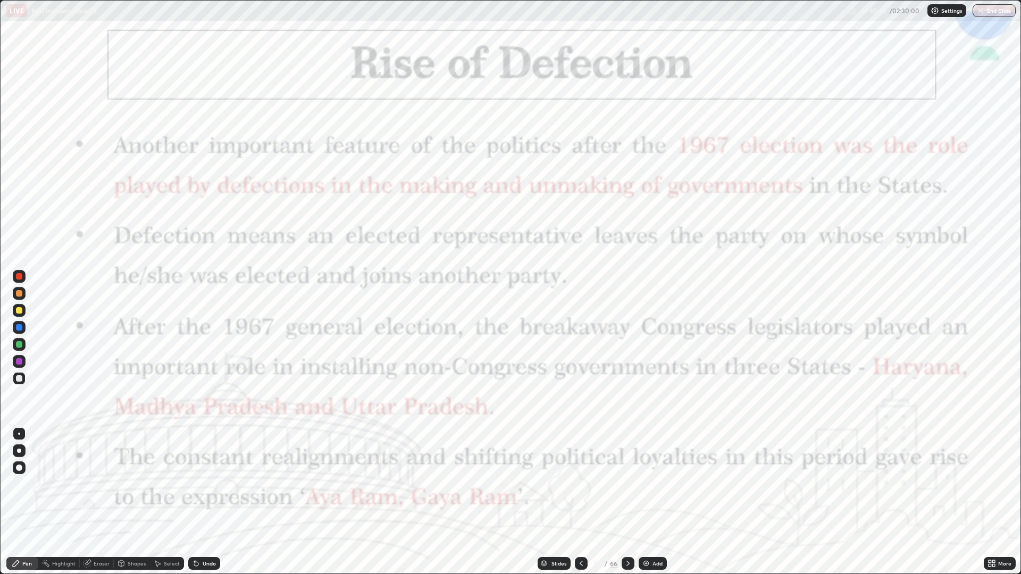
click at [24, 364] on div at bounding box center [19, 361] width 13 height 13
click at [24, 363] on div at bounding box center [19, 361] width 13 height 13
click at [23, 359] on div at bounding box center [19, 361] width 13 height 13
click at [633, 484] on div at bounding box center [627, 563] width 13 height 13
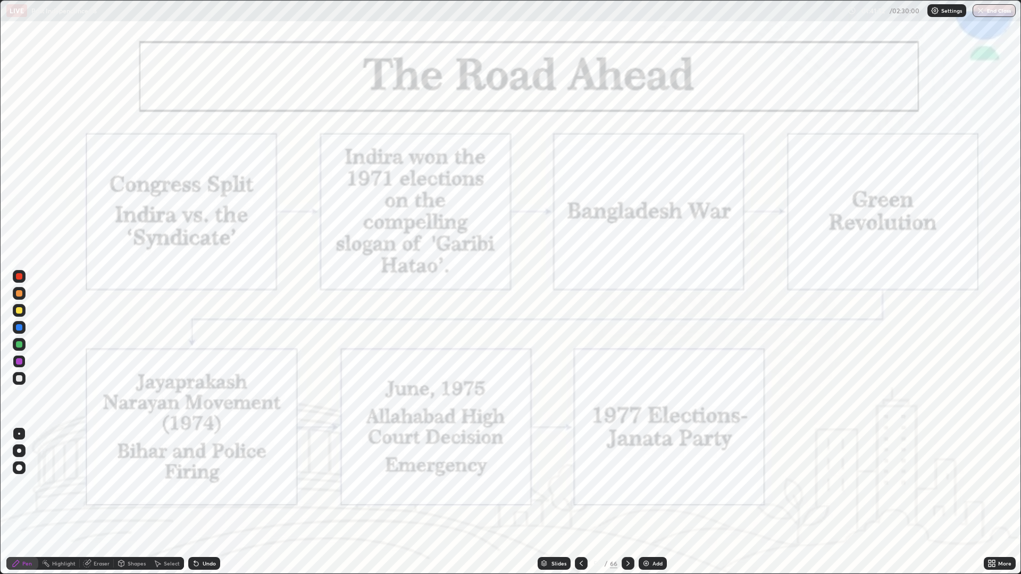
click at [627, 484] on icon at bounding box center [628, 563] width 9 height 9
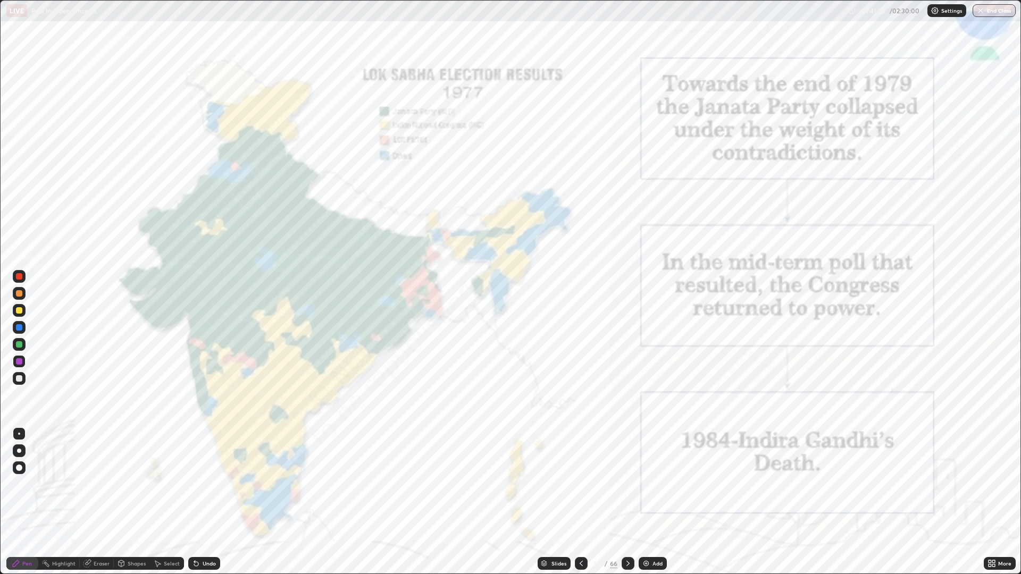
click at [631, 484] on icon at bounding box center [628, 563] width 9 height 9
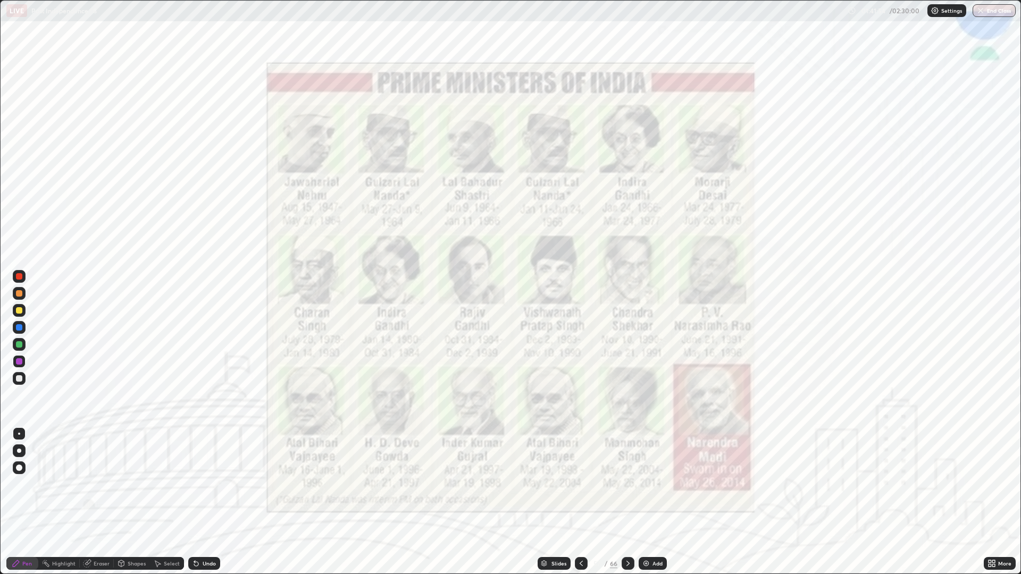
click at [627, 484] on icon at bounding box center [628, 563] width 9 height 9
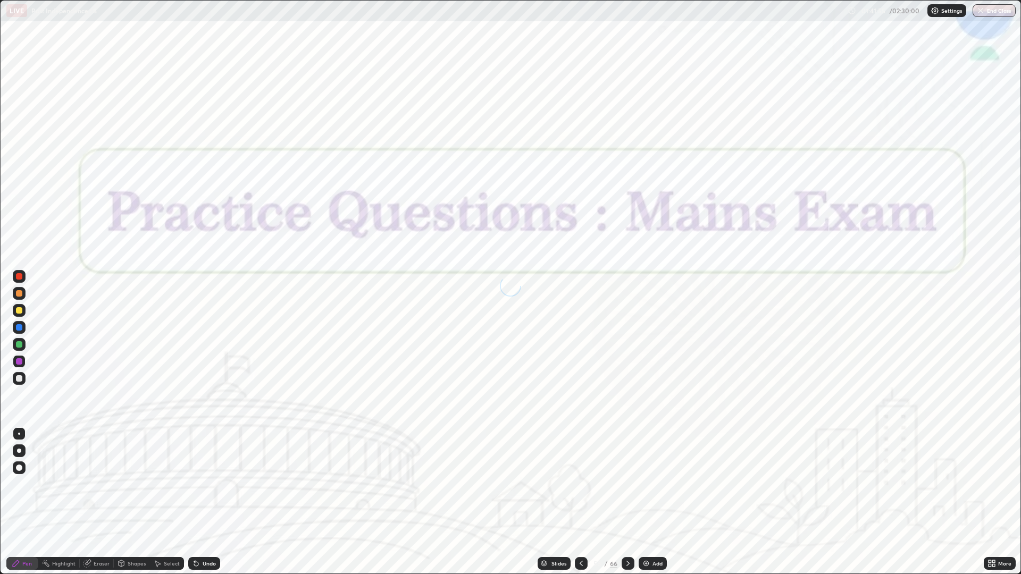
click at [561, 484] on div "Slides" at bounding box center [558, 563] width 15 height 5
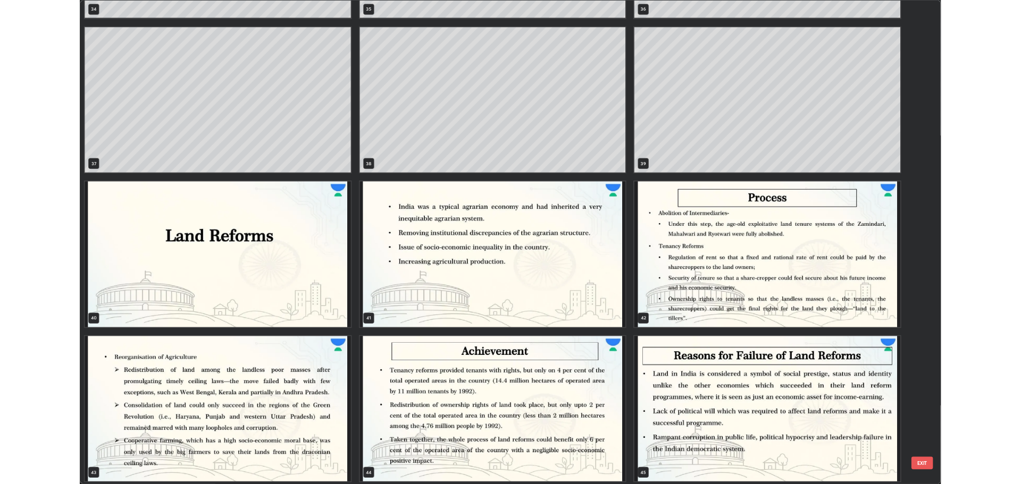
scroll to position [2173, 0]
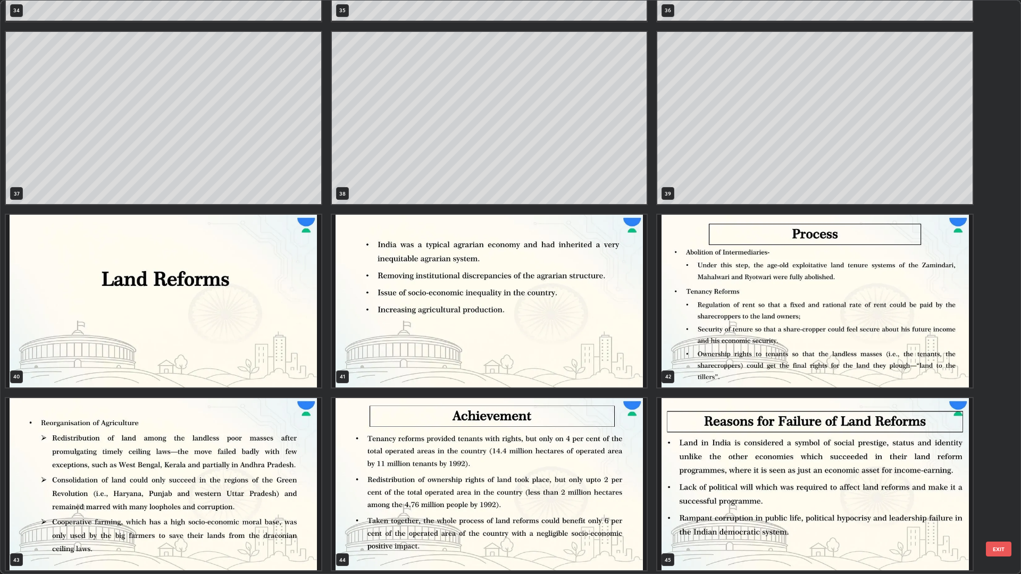
click at [278, 351] on img "grid" at bounding box center [163, 301] width 315 height 173
click at [274, 350] on img "grid" at bounding box center [163, 301] width 315 height 173
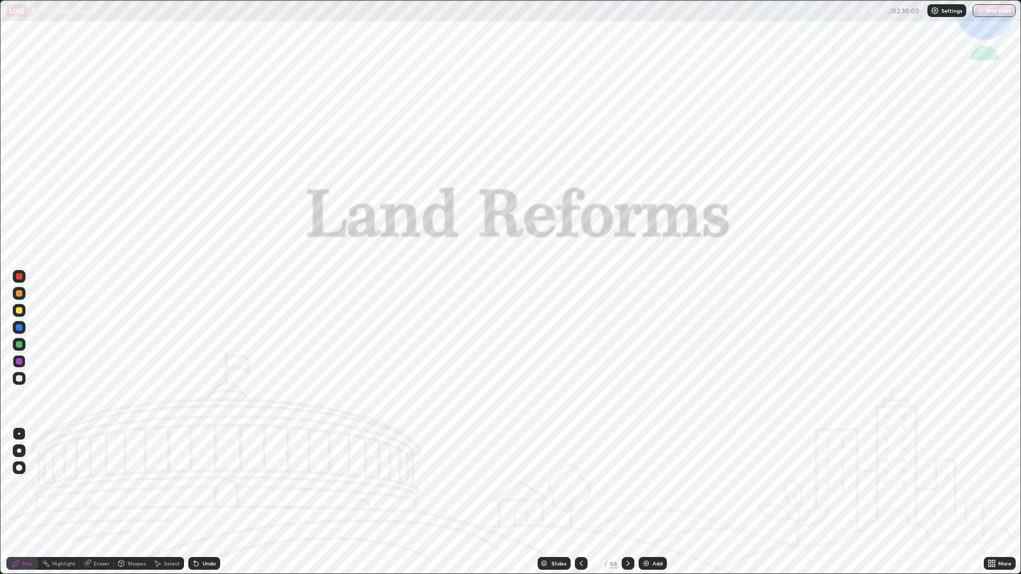
click at [204, 484] on div "Undo" at bounding box center [204, 563] width 32 height 13
click at [632, 484] on div at bounding box center [627, 563] width 13 height 13
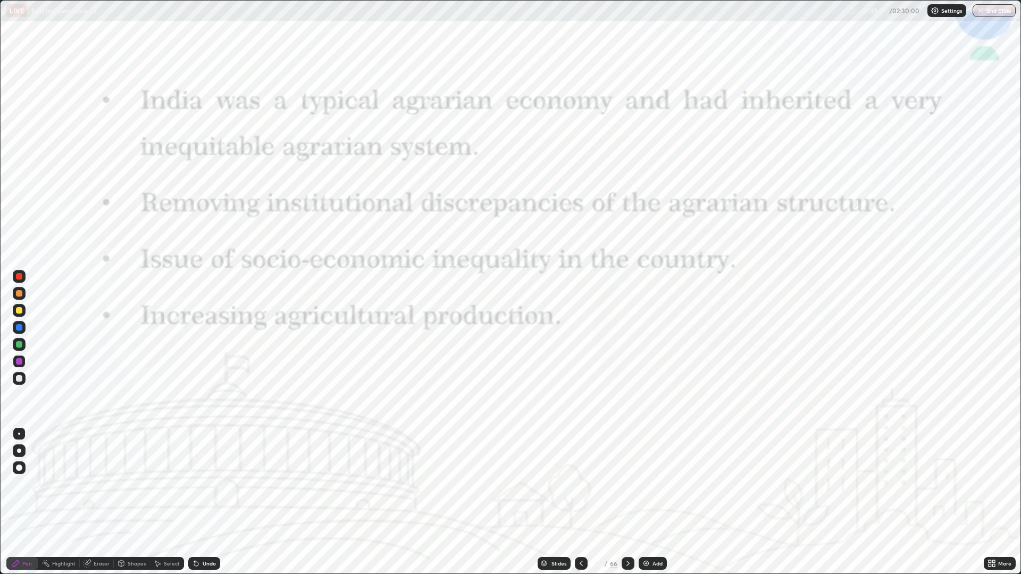
click at [632, 484] on div at bounding box center [627, 563] width 13 height 21
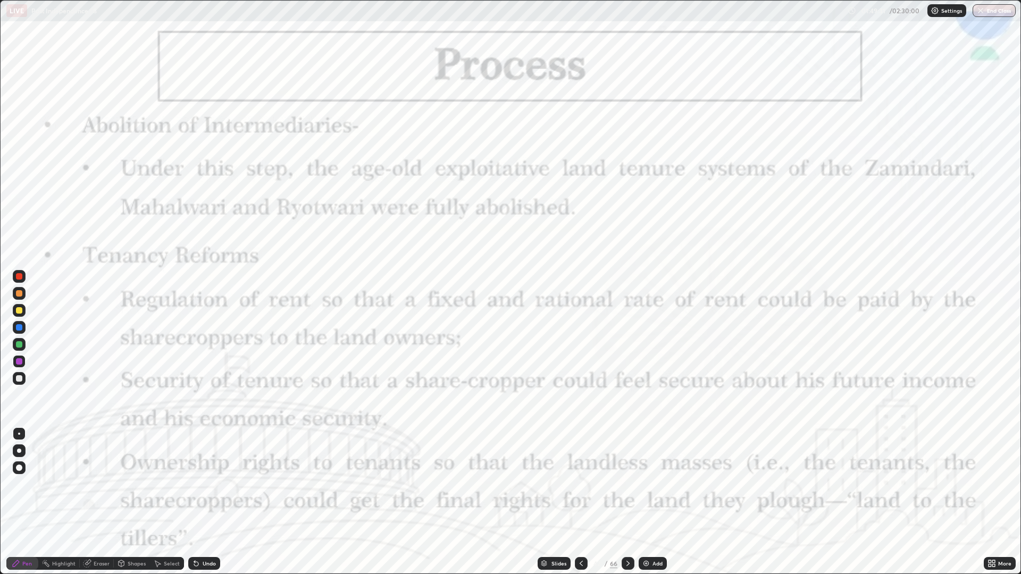
click at [627, 484] on icon at bounding box center [628, 563] width 9 height 9
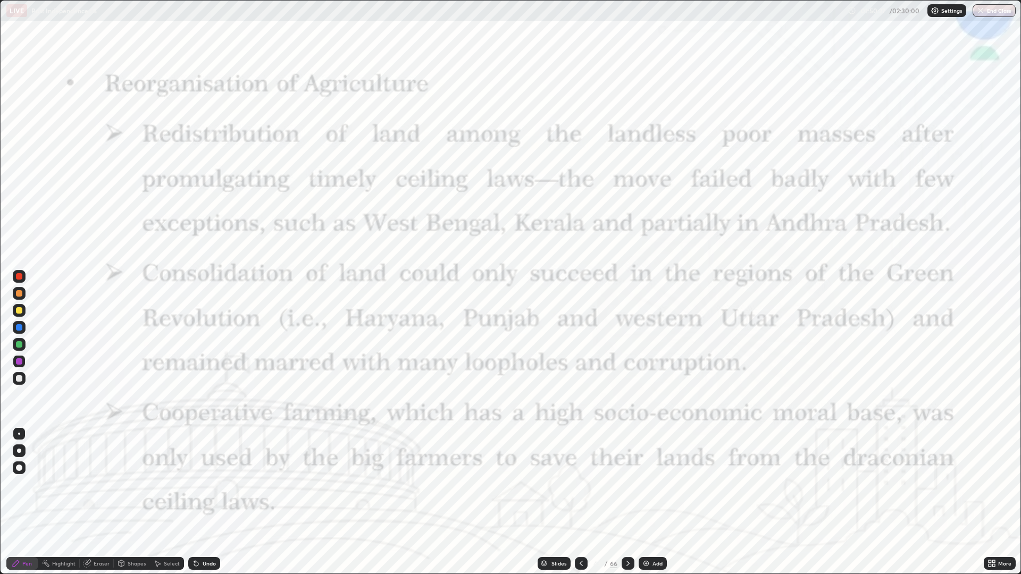
click at [633, 484] on div at bounding box center [627, 563] width 13 height 13
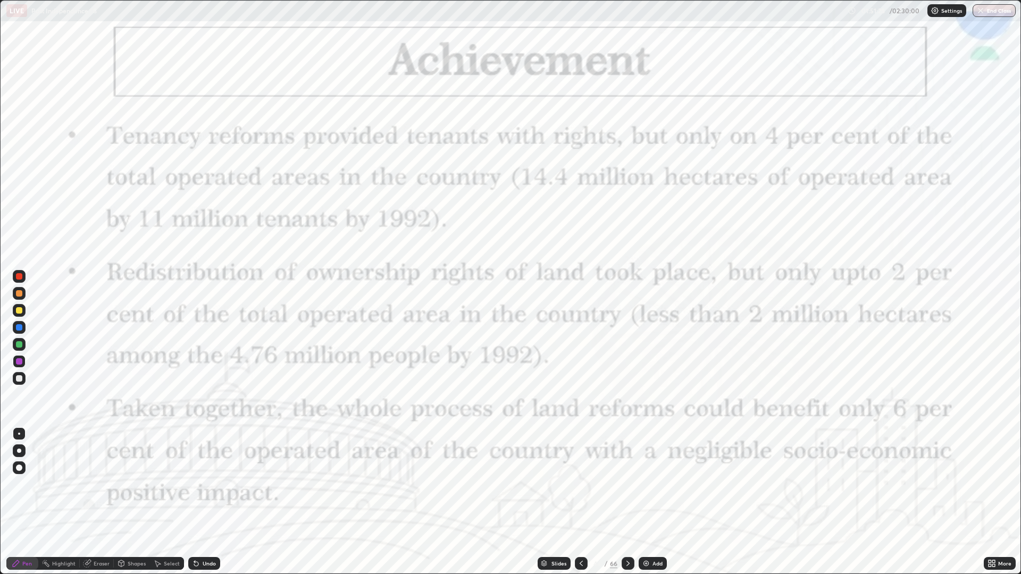
click at [632, 484] on div at bounding box center [627, 563] width 13 height 13
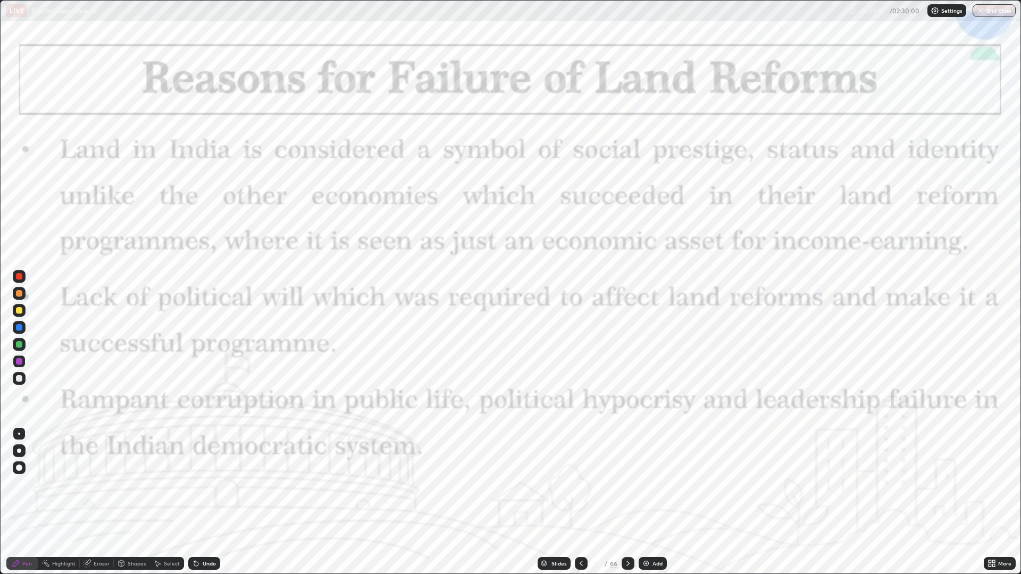
click at [581, 484] on icon at bounding box center [581, 563] width 9 height 9
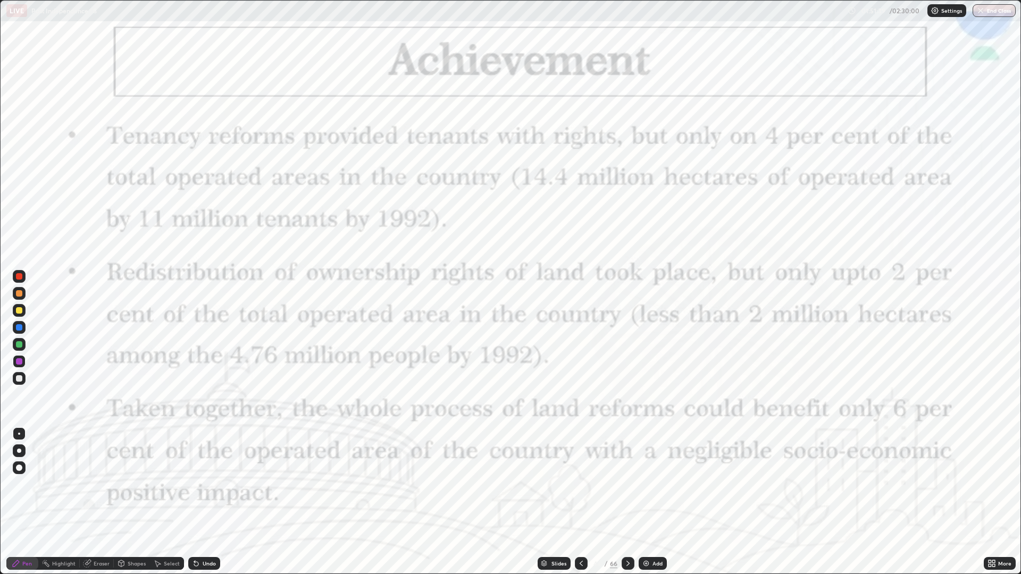
click at [633, 484] on div at bounding box center [627, 563] width 13 height 13
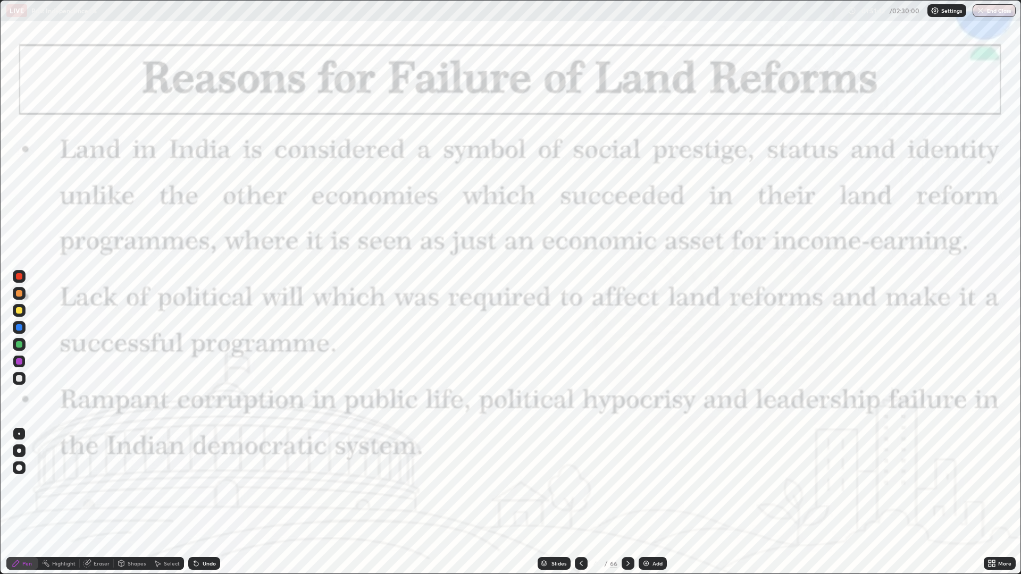
click at [650, 484] on div "Add" at bounding box center [652, 563] width 28 height 13
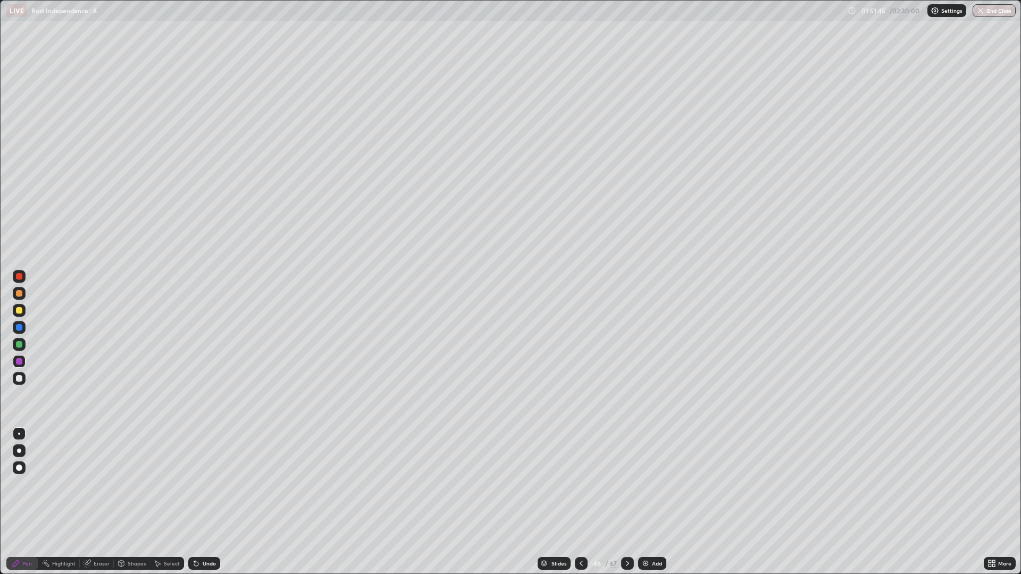
click at [23, 380] on div at bounding box center [19, 378] width 13 height 13
click at [626, 484] on div at bounding box center [627, 563] width 13 height 13
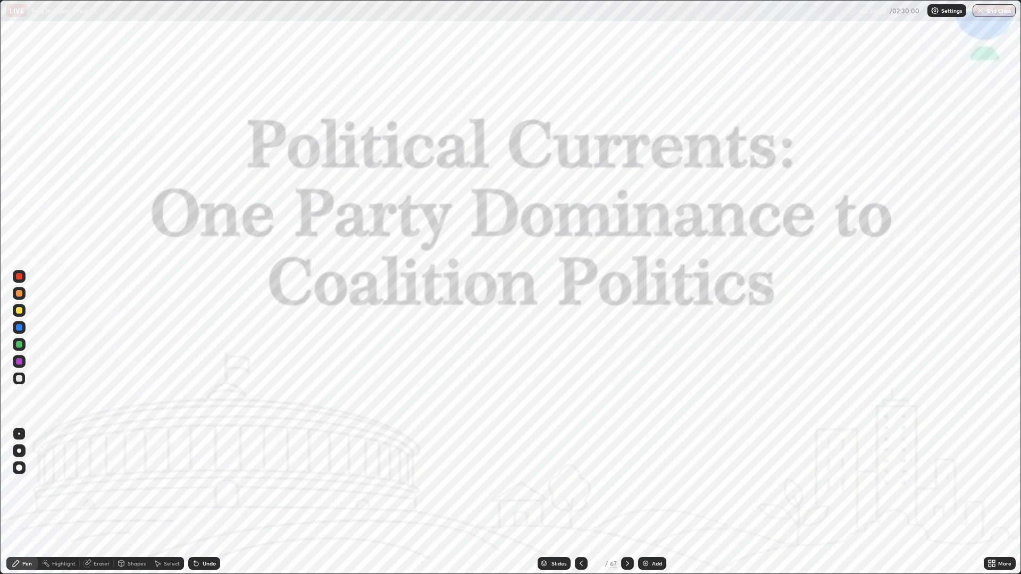
click at [582, 484] on icon at bounding box center [581, 563] width 9 height 9
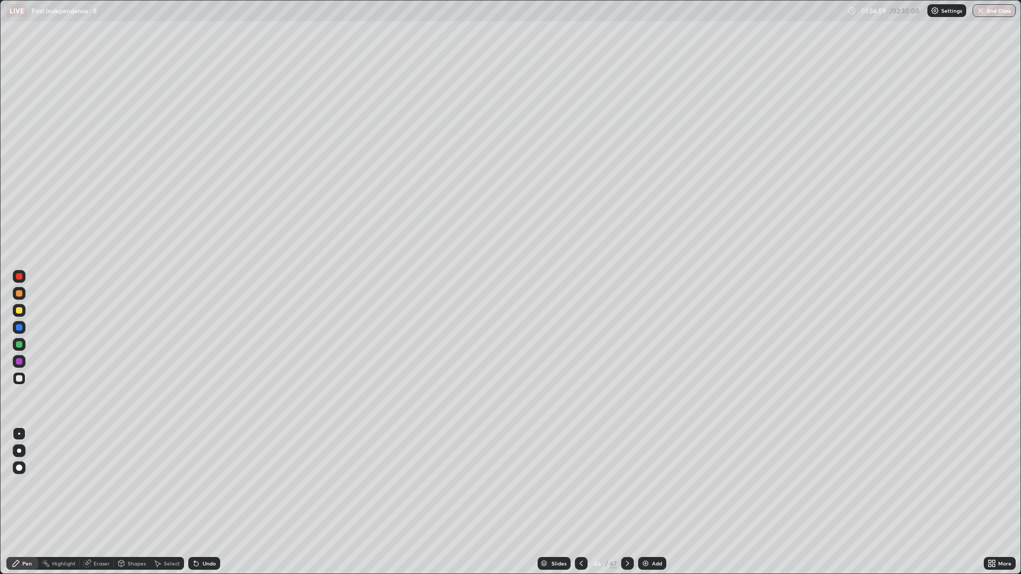
click at [649, 484] on div "Add" at bounding box center [652, 563] width 28 height 13
click at [649, 484] on img at bounding box center [646, 563] width 9 height 9
click at [580, 484] on icon at bounding box center [581, 563] width 9 height 9
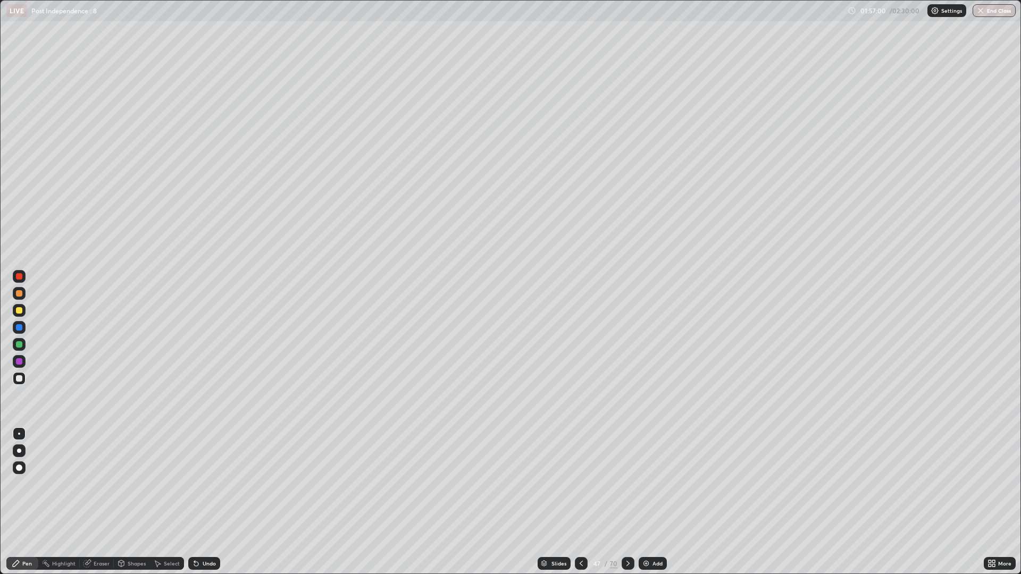
click at [580, 484] on icon at bounding box center [581, 563] width 9 height 9
click at [625, 484] on div at bounding box center [627, 563] width 13 height 13
click at [212, 484] on div "Undo" at bounding box center [209, 563] width 13 height 5
click at [212, 484] on div "Undo" at bounding box center [204, 563] width 32 height 13
click at [206, 484] on div "Undo" at bounding box center [209, 563] width 13 height 5
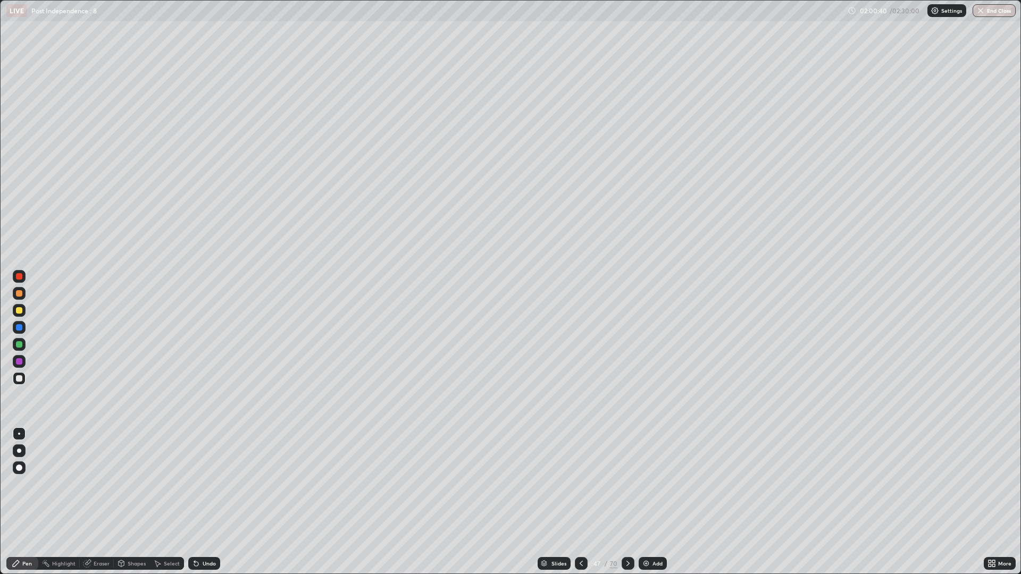
click at [580, 484] on icon at bounding box center [580, 563] width 3 height 5
click at [582, 484] on div at bounding box center [581, 563] width 13 height 13
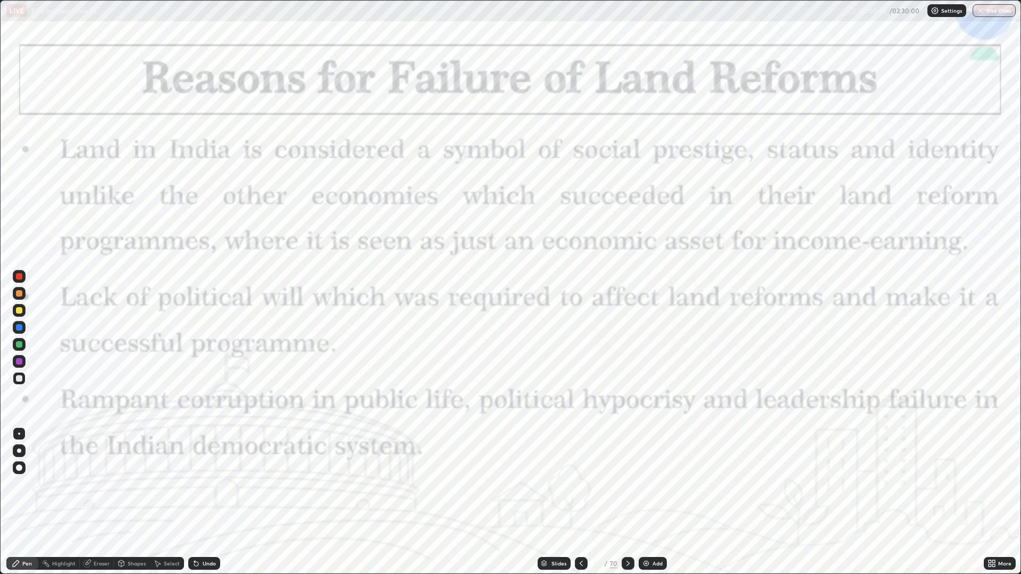
click at [626, 484] on icon at bounding box center [628, 563] width 9 height 9
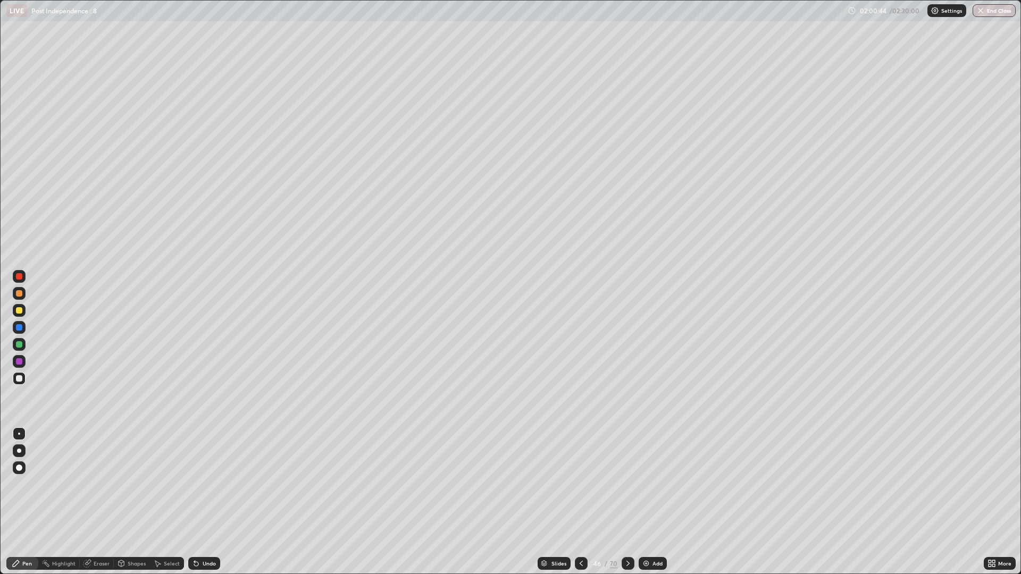
click at [630, 484] on div at bounding box center [627, 563] width 13 height 13
click at [629, 484] on icon at bounding box center [628, 563] width 9 height 9
click at [207, 484] on div "Undo" at bounding box center [204, 563] width 32 height 13
click at [214, 484] on div "Undo" at bounding box center [204, 563] width 32 height 13
click at [994, 14] on button "End Class" at bounding box center [994, 10] width 42 height 13
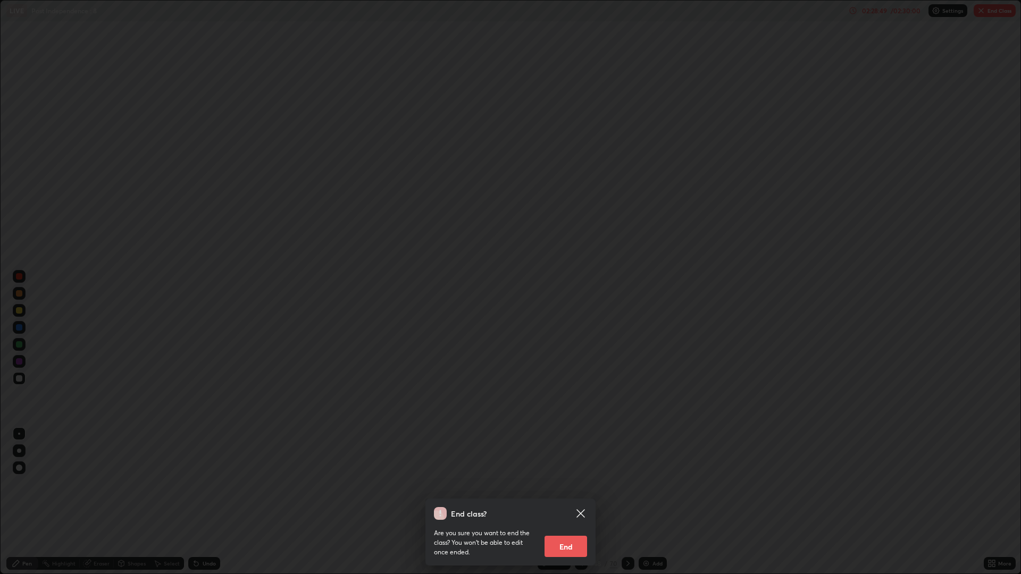
click at [575, 484] on button "End" at bounding box center [565, 546] width 43 height 21
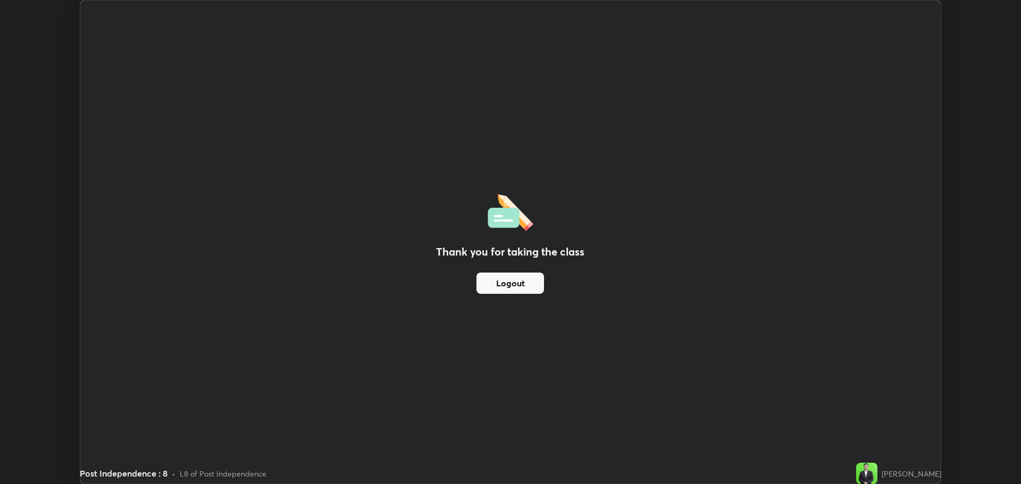
scroll to position [52677, 52140]
